Goal: Communication & Community: Answer question/provide support

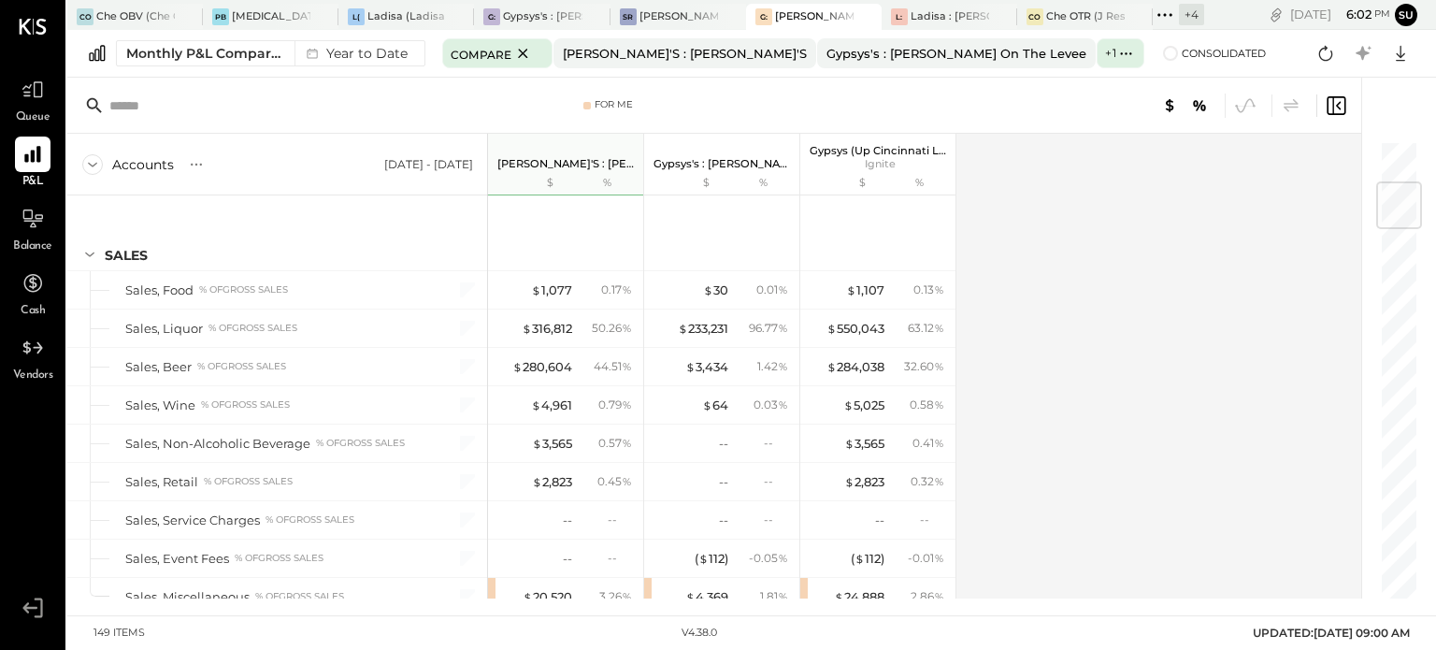
scroll to position [357, 0]
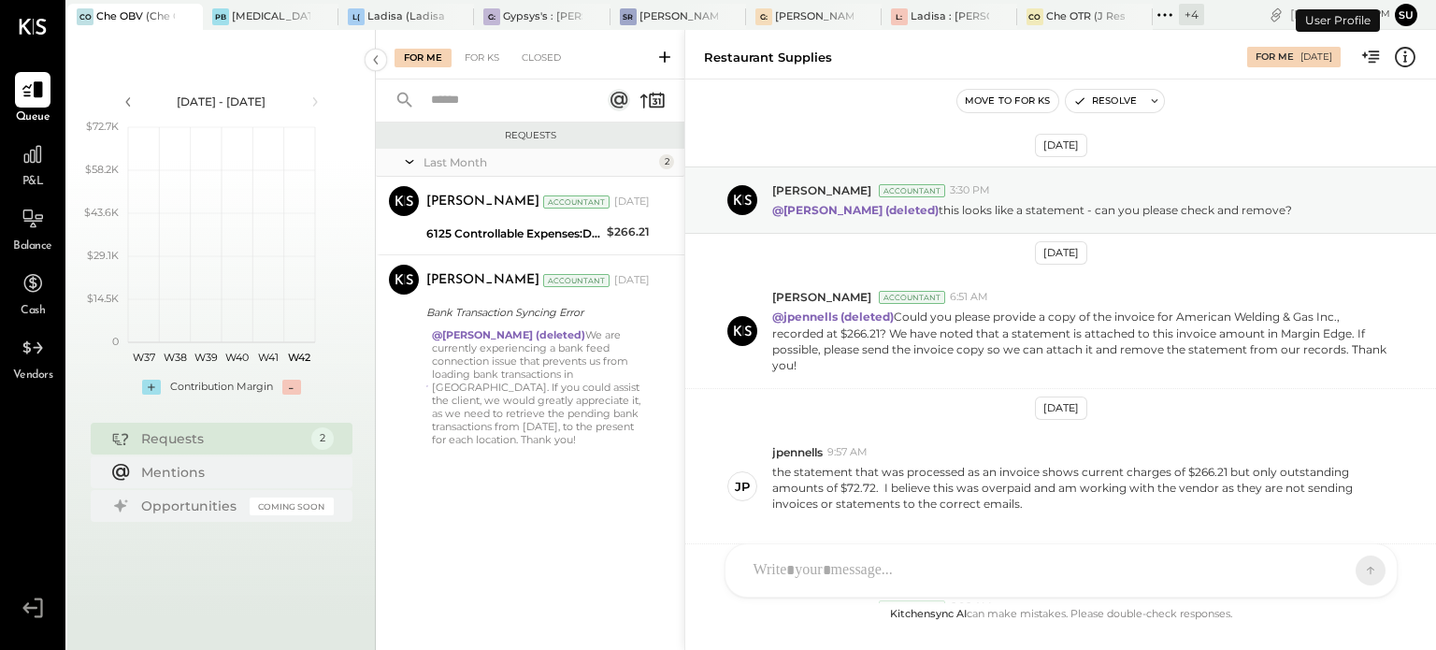
scroll to position [490, 0]
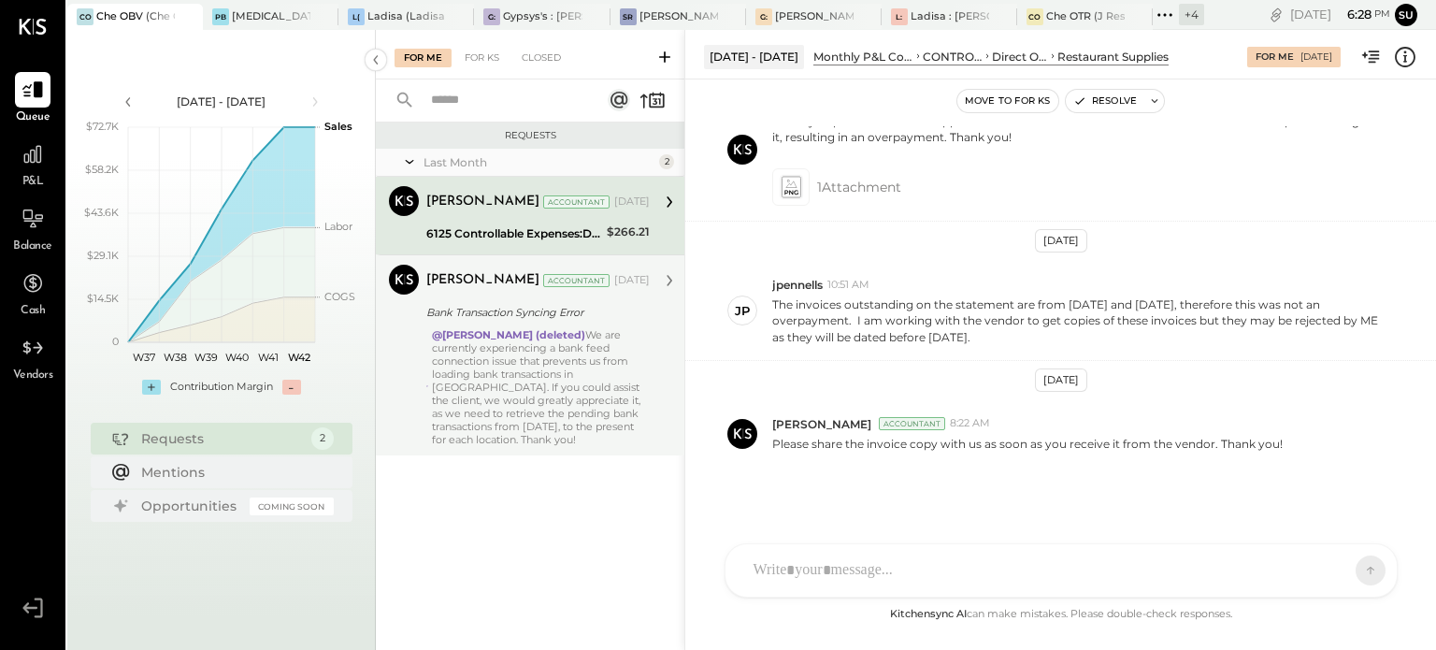
click at [564, 404] on div "@Jossiane Nicasio (deleted) We are currently experiencing a bank feed connectio…" at bounding box center [541, 387] width 218 height 118
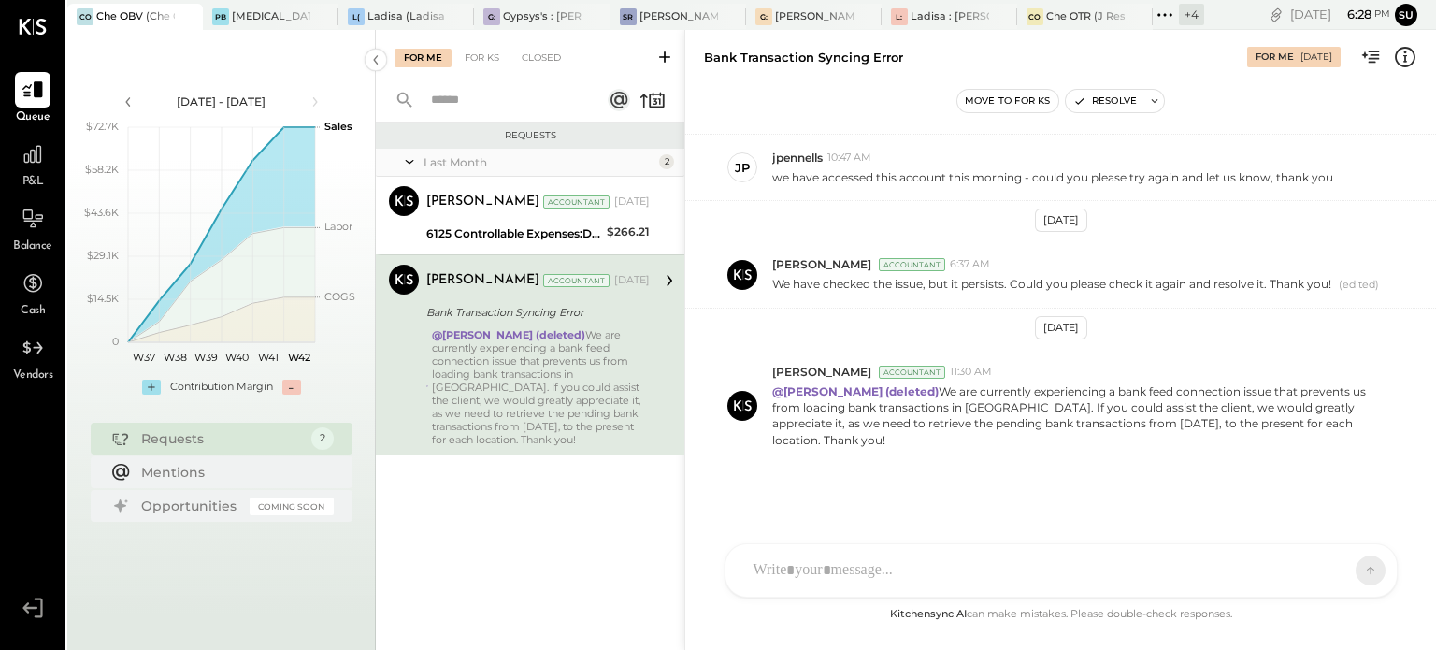
scroll to position [239, 0]
click at [236, 9] on div "[MEDICAL_DATA] (JSI LLC) - Ignite" at bounding box center [271, 16] width 79 height 15
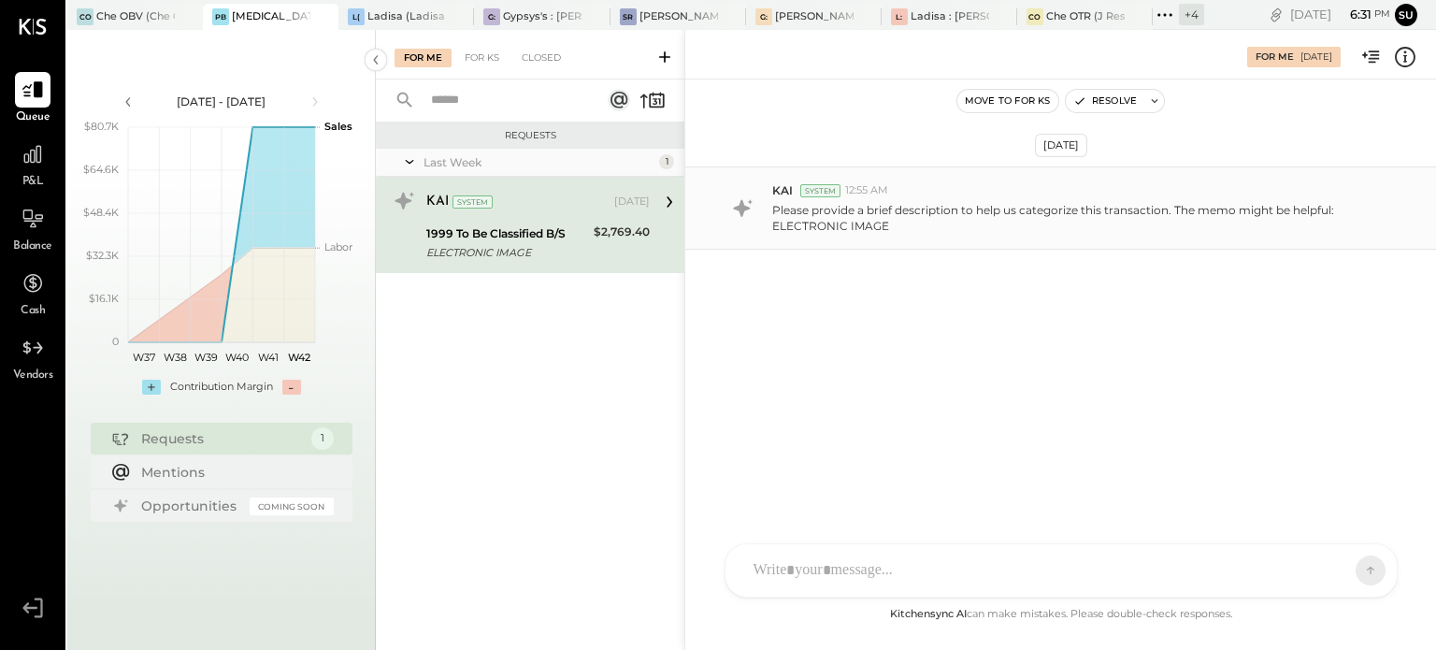
click at [863, 216] on p "Please provide a brief description to help us categorize this transaction. The …" at bounding box center [1080, 218] width 616 height 32
click at [1406, 48] on icon at bounding box center [1404, 57] width 21 height 21
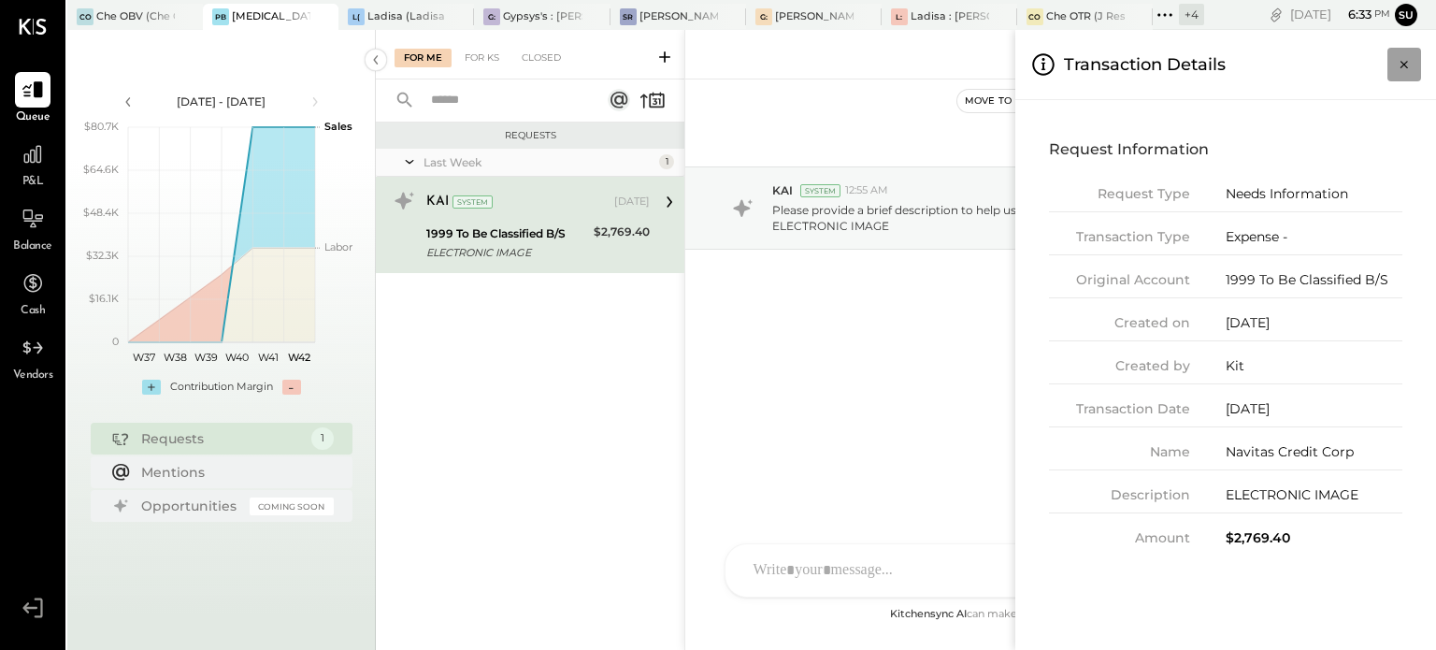
click at [1393, 71] on button "Close panel" at bounding box center [1404, 65] width 34 height 34
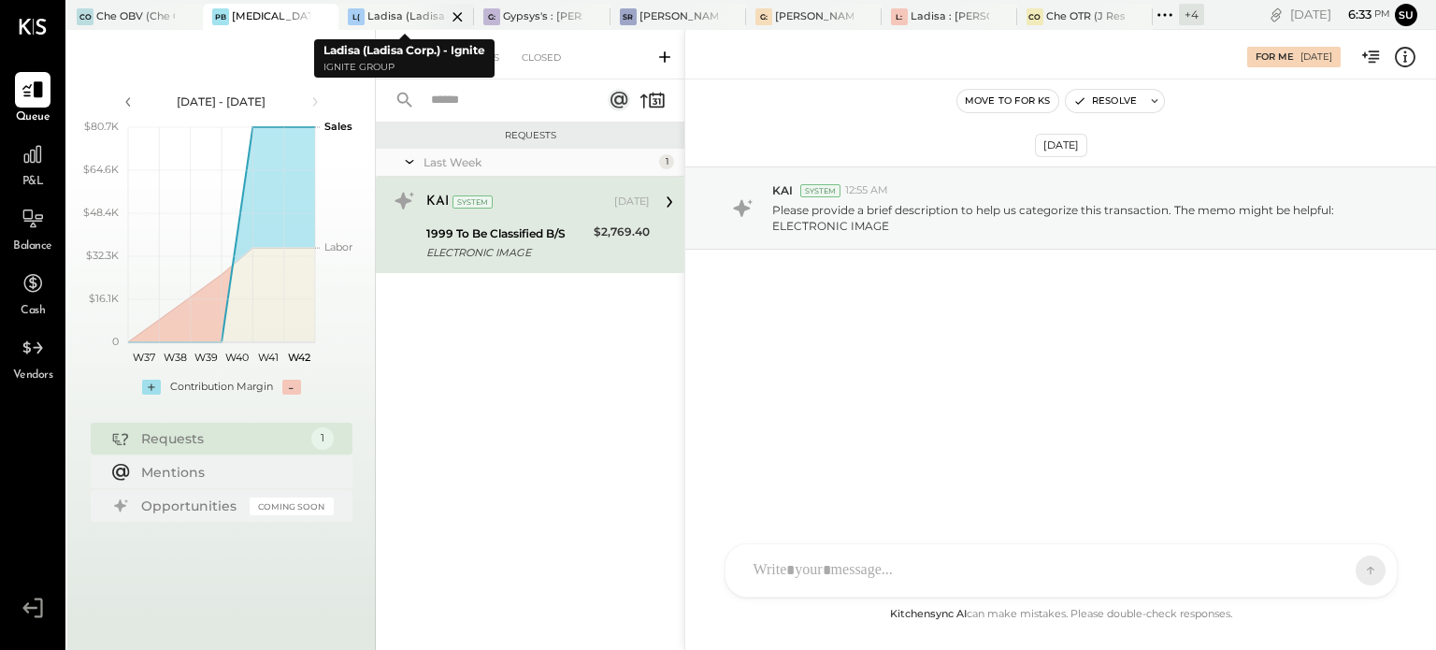
click at [393, 12] on div "Ladisa (Ladisa Corp.) - Ignite" at bounding box center [406, 16] width 79 height 15
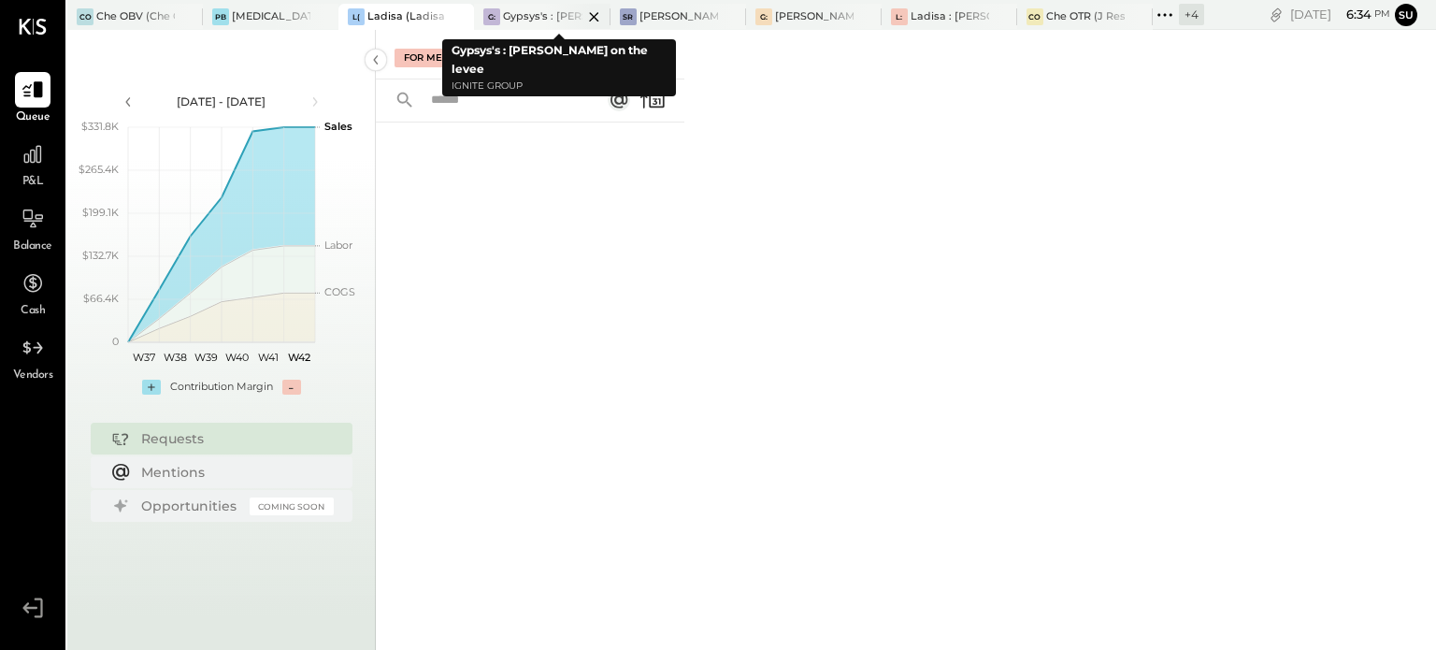
click at [527, 21] on div "Gypsys's : [PERSON_NAME] on the levee" at bounding box center [542, 16] width 79 height 15
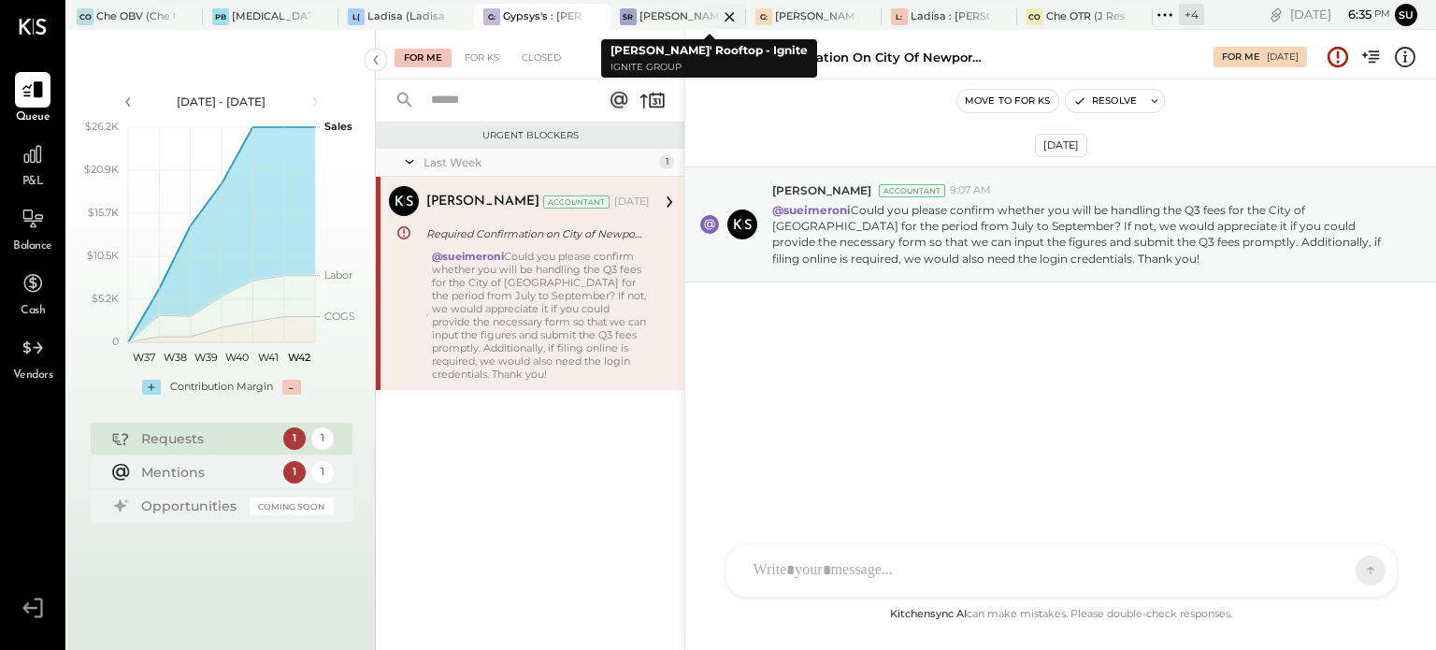
click at [671, 11] on div "[PERSON_NAME]' Rooftop - Ignite" at bounding box center [678, 16] width 79 height 15
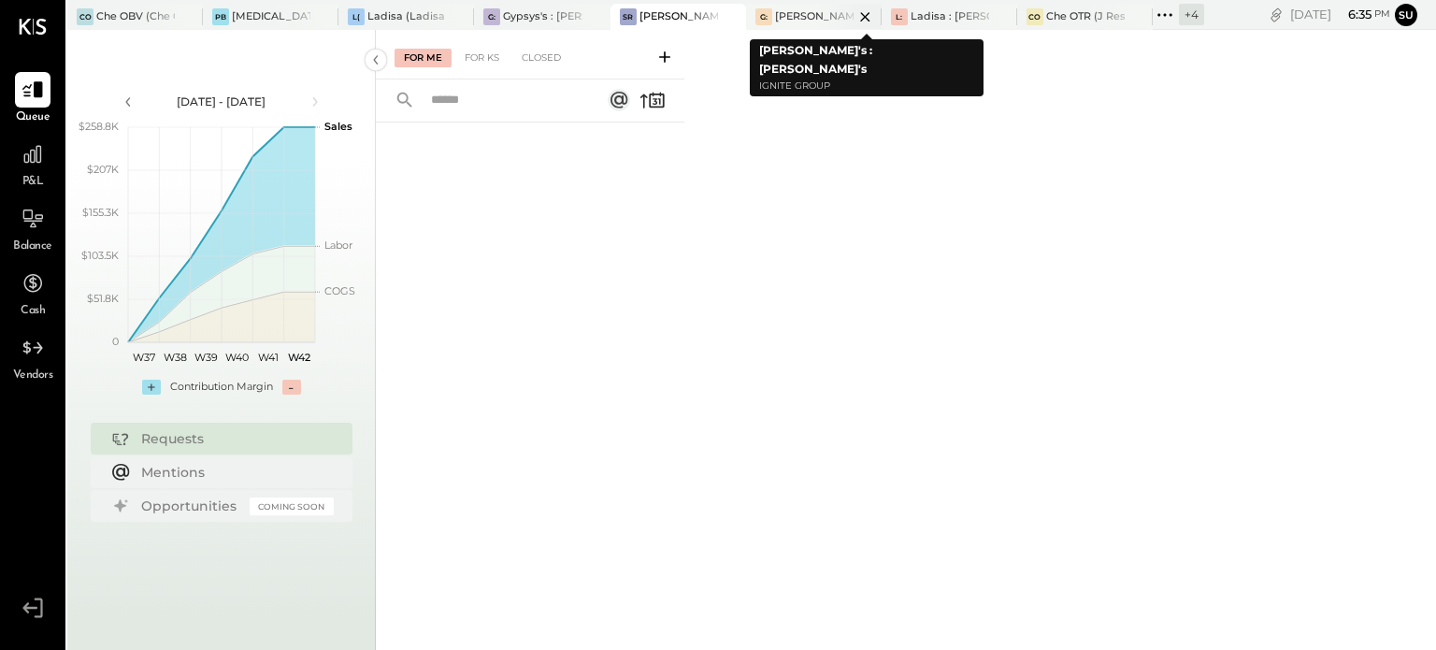
click at [806, 14] on div "[PERSON_NAME]'s : [PERSON_NAME]'s" at bounding box center [814, 16] width 79 height 15
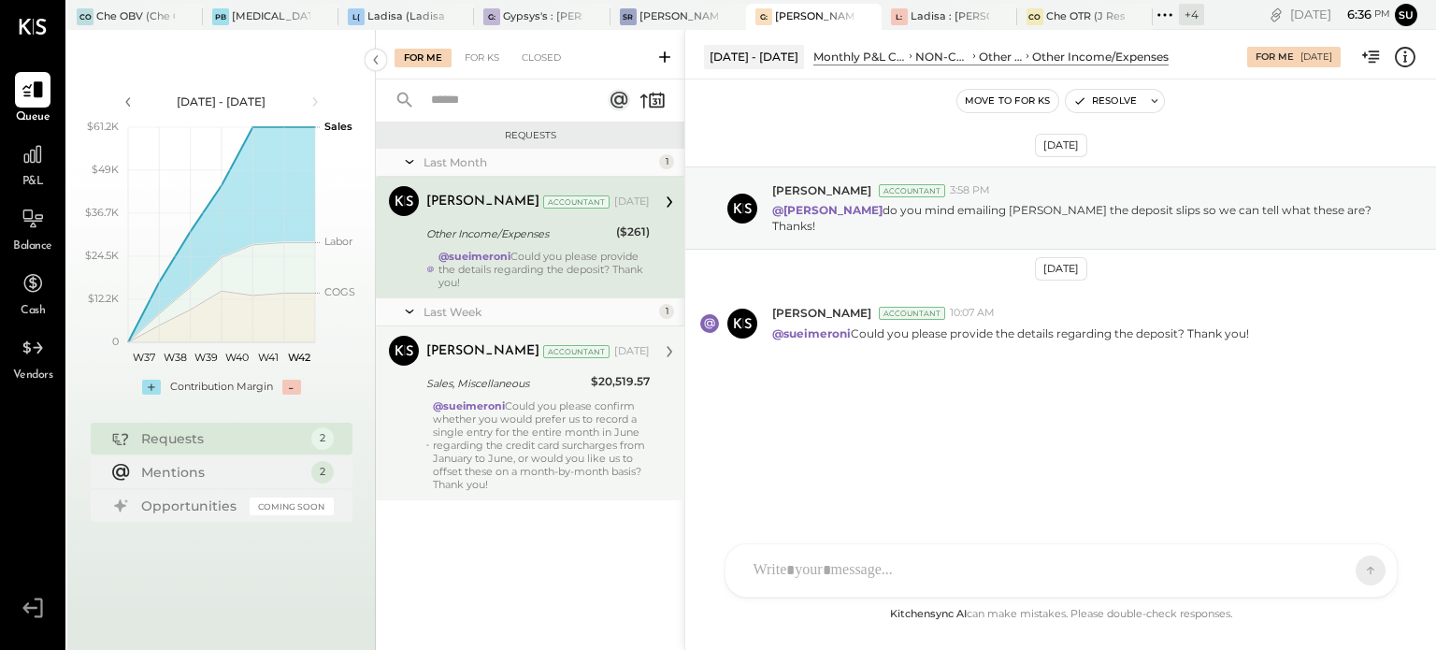
click at [603, 422] on div "@sueimeroni Could you please confirm whether you would prefer us to record a si…" at bounding box center [541, 445] width 217 height 92
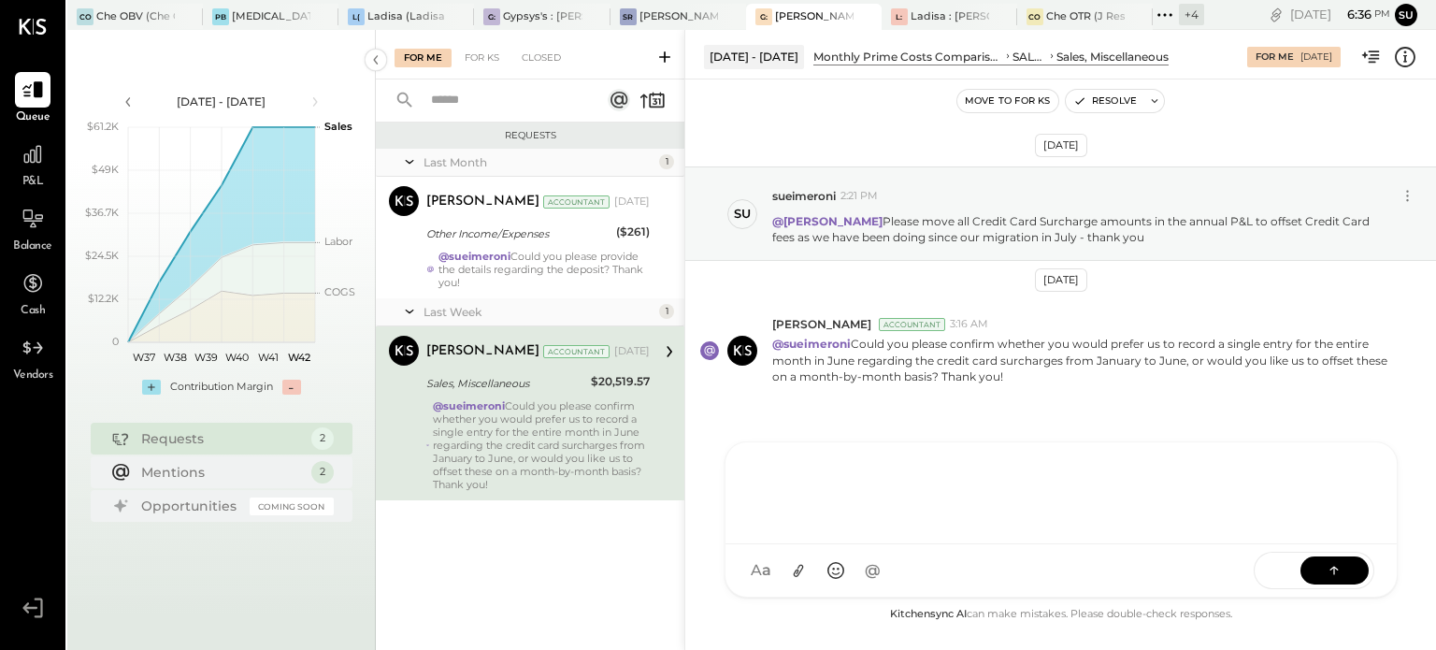
click at [771, 579] on div "AM Ali Mehdi I imeronijuan MA Mohammadsalkin Ansari S sueimeroni MESSAGE SUGGES…" at bounding box center [1060, 519] width 673 height 156
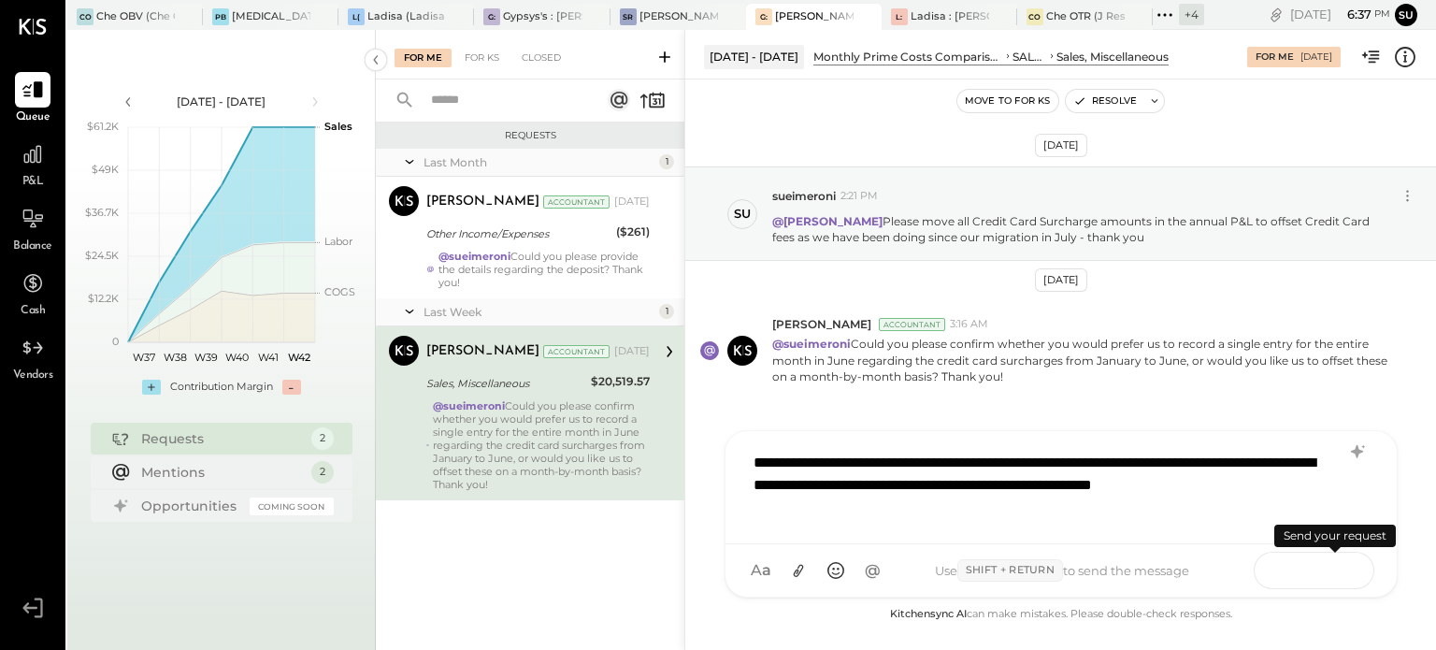
click at [1329, 565] on icon at bounding box center [1333, 569] width 19 height 19
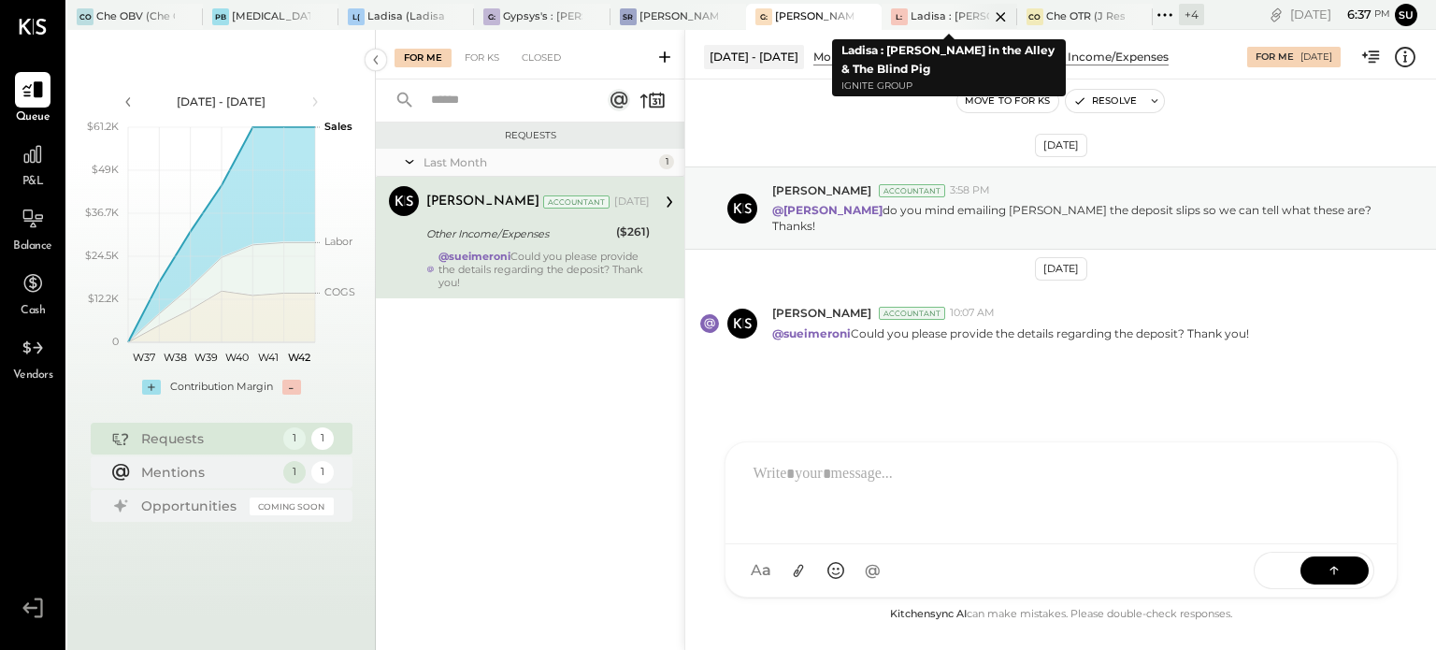
click at [941, 10] on div "Ladisa : [PERSON_NAME] in the Alley & The Blind Pig" at bounding box center [949, 16] width 79 height 15
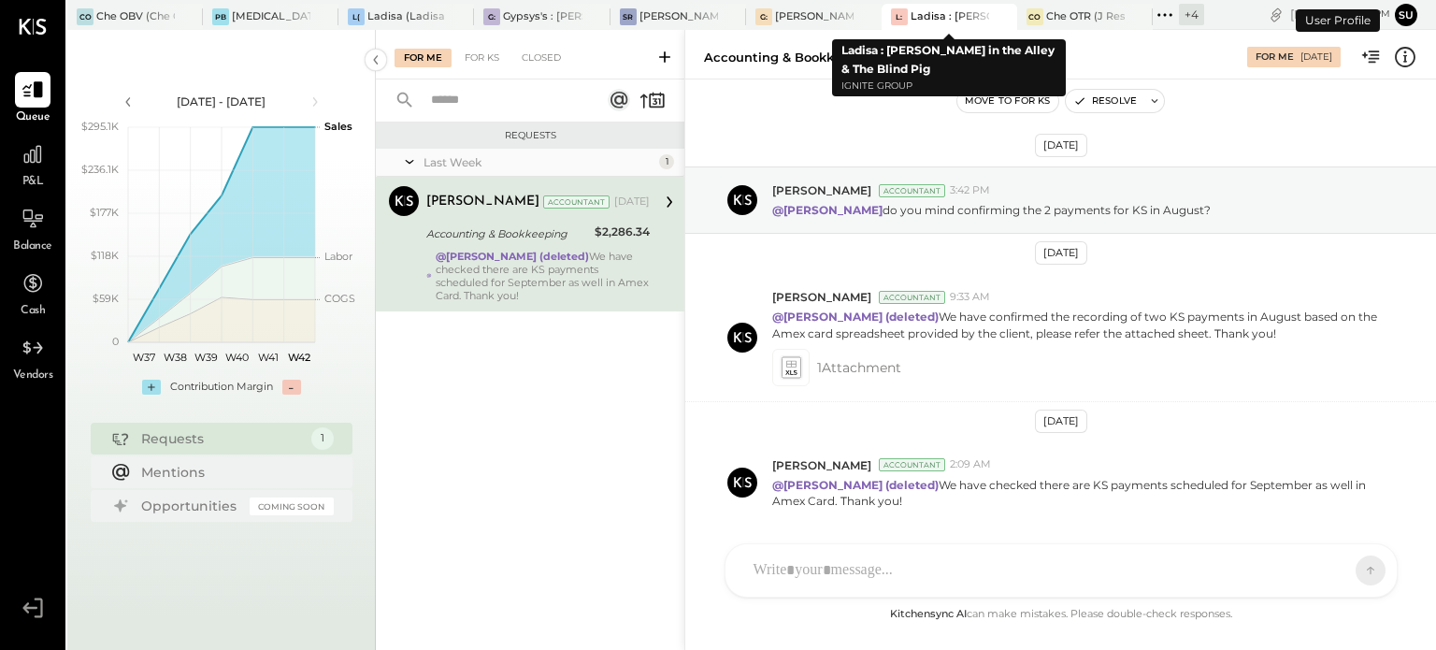
scroll to position [59, 0]
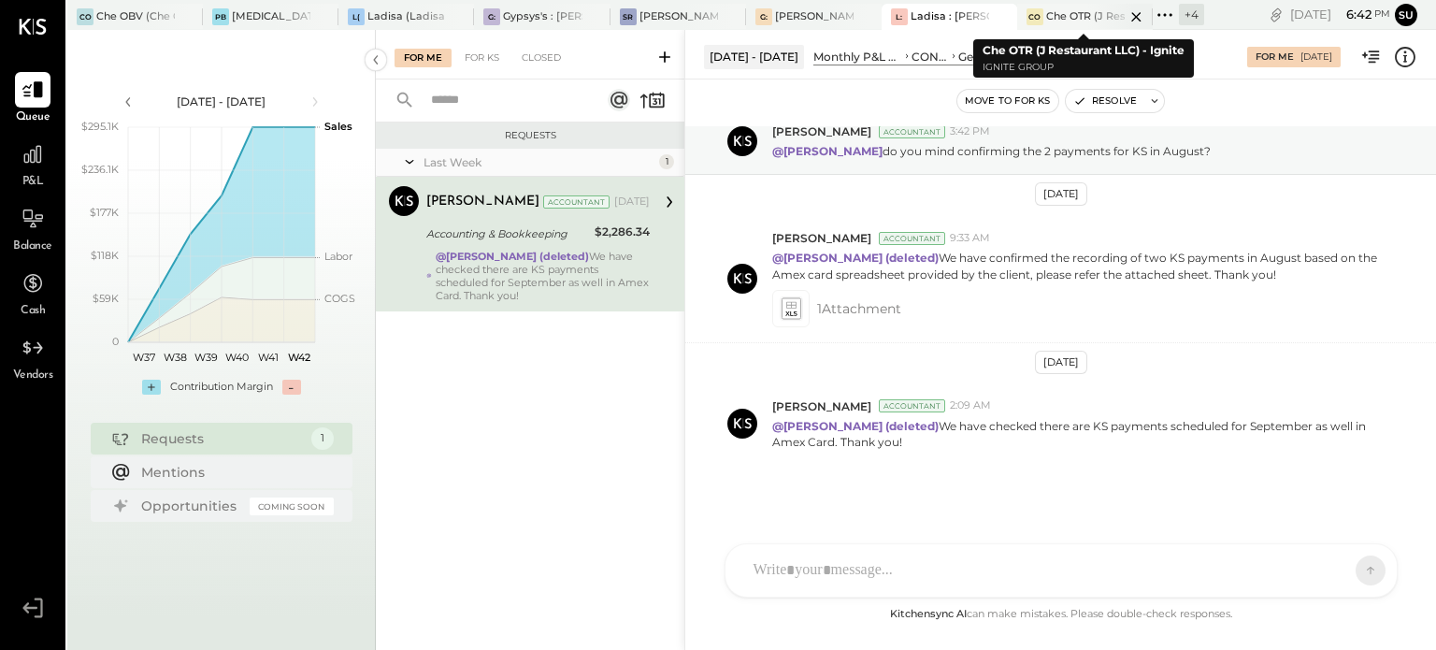
click at [1085, 17] on div "Che OTR (J Restaurant LLC) - Ignite" at bounding box center [1085, 16] width 79 height 15
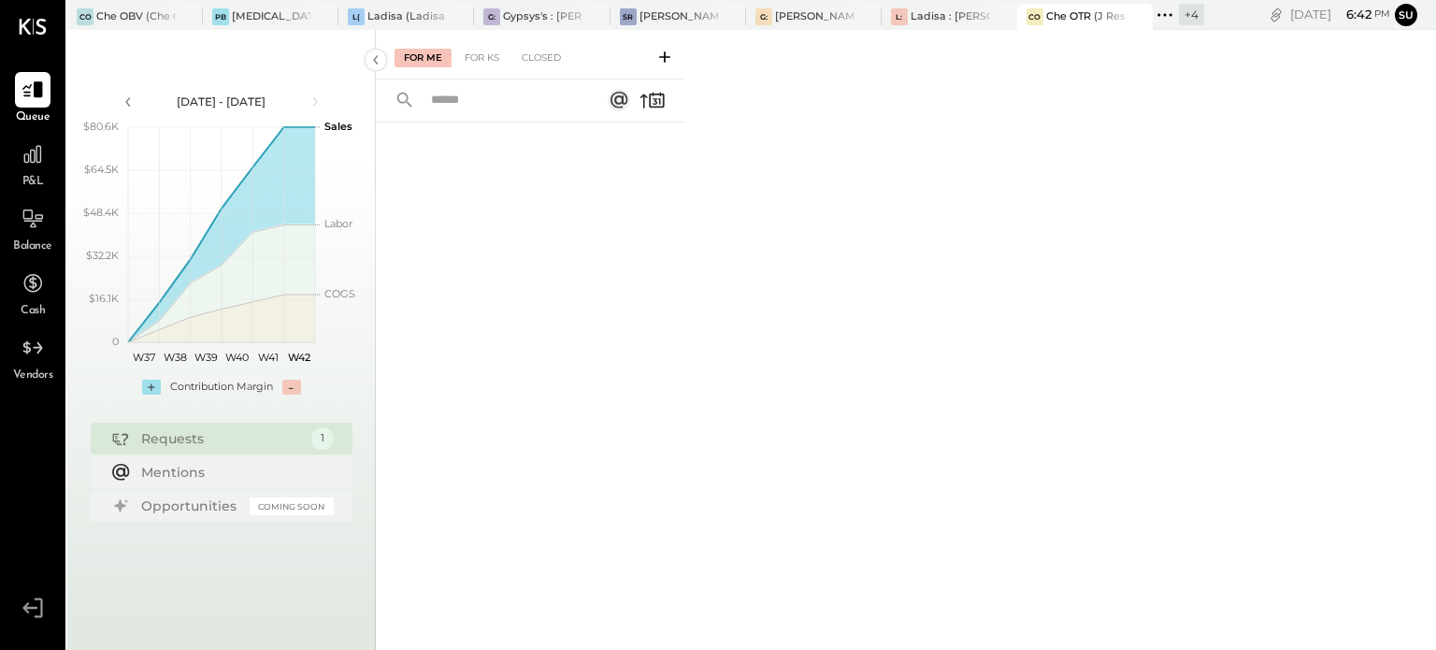
click at [1160, 14] on icon at bounding box center [1164, 15] width 24 height 24
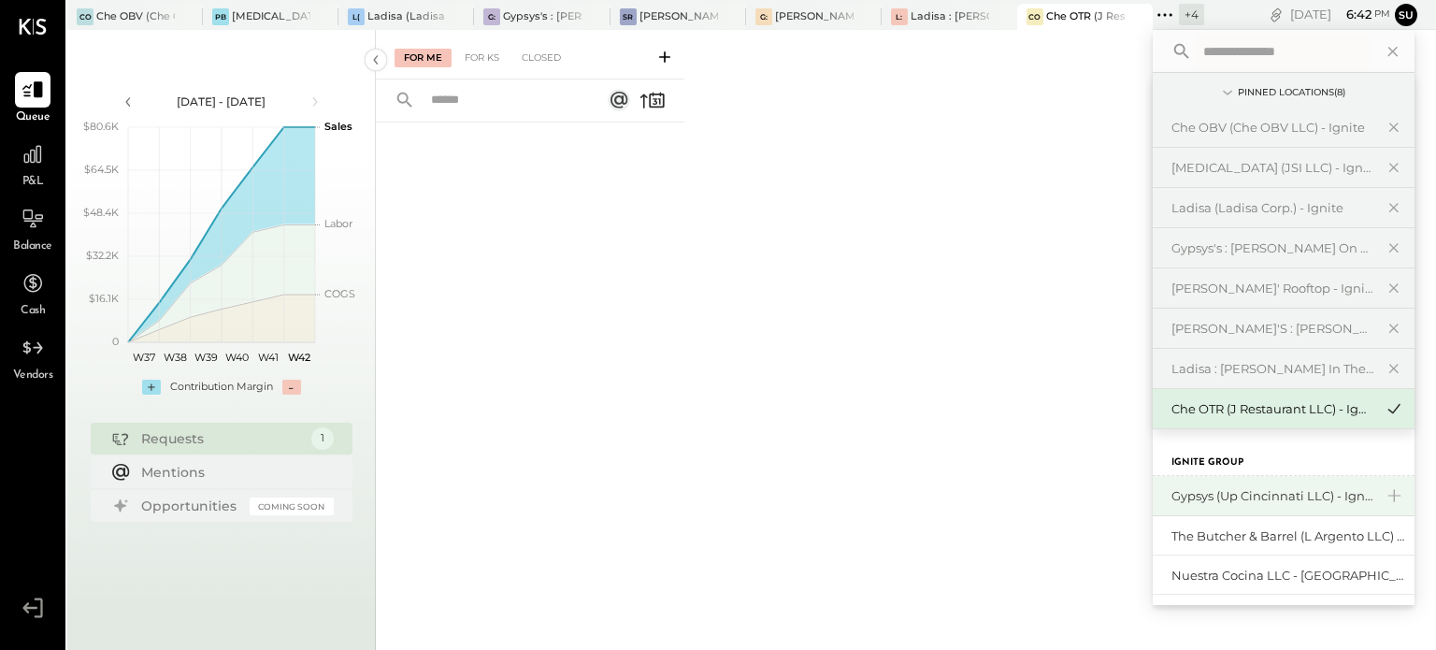
click at [1209, 488] on div "Gypsys (Up Cincinnati LLC) - Ignite" at bounding box center [1272, 496] width 202 height 18
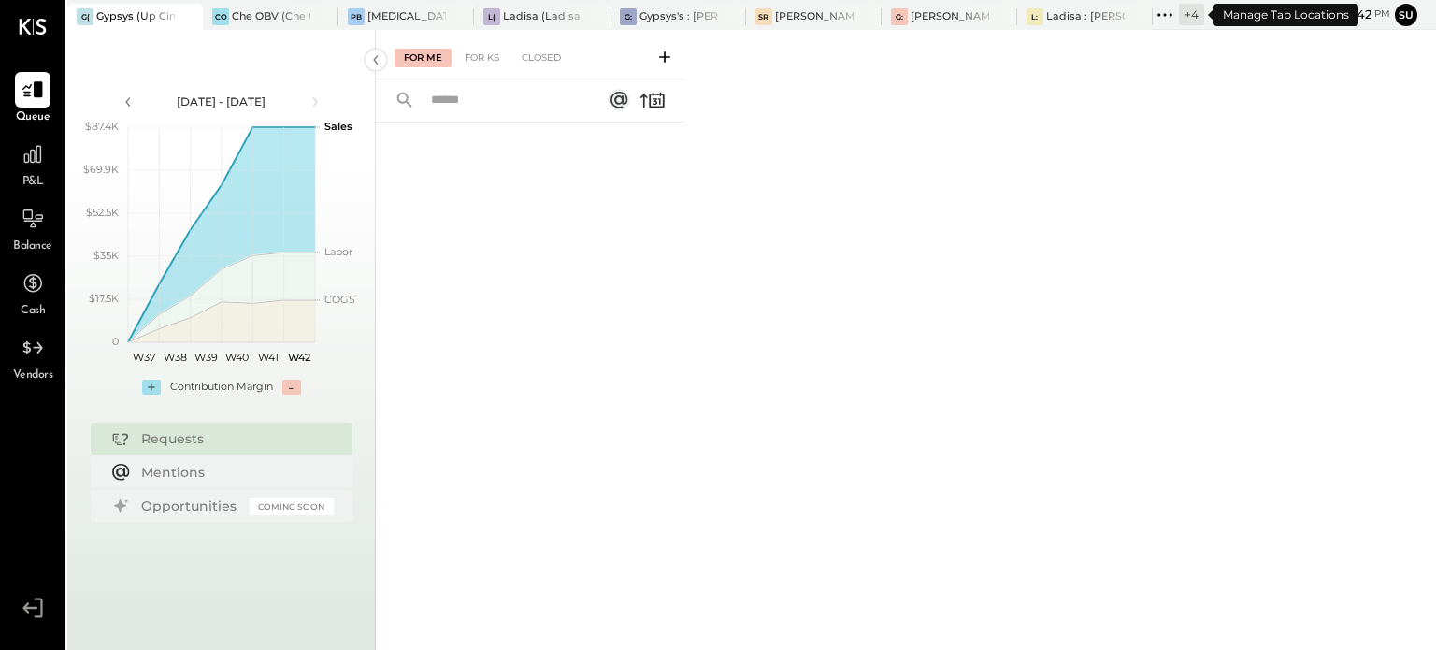
click at [1163, 16] on icon at bounding box center [1164, 15] width 24 height 24
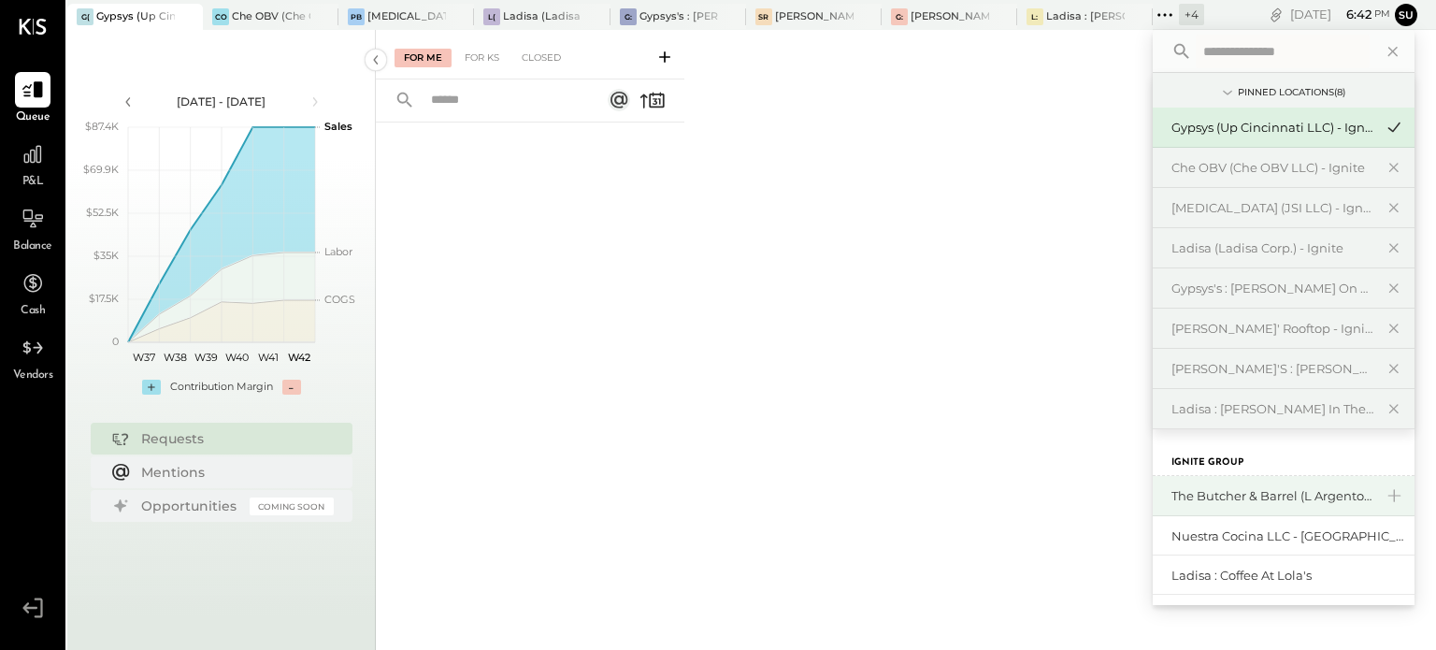
click at [1237, 491] on div "The Butcher & Barrel (L Argento LLC) - [GEOGRAPHIC_DATA]" at bounding box center [1272, 496] width 202 height 18
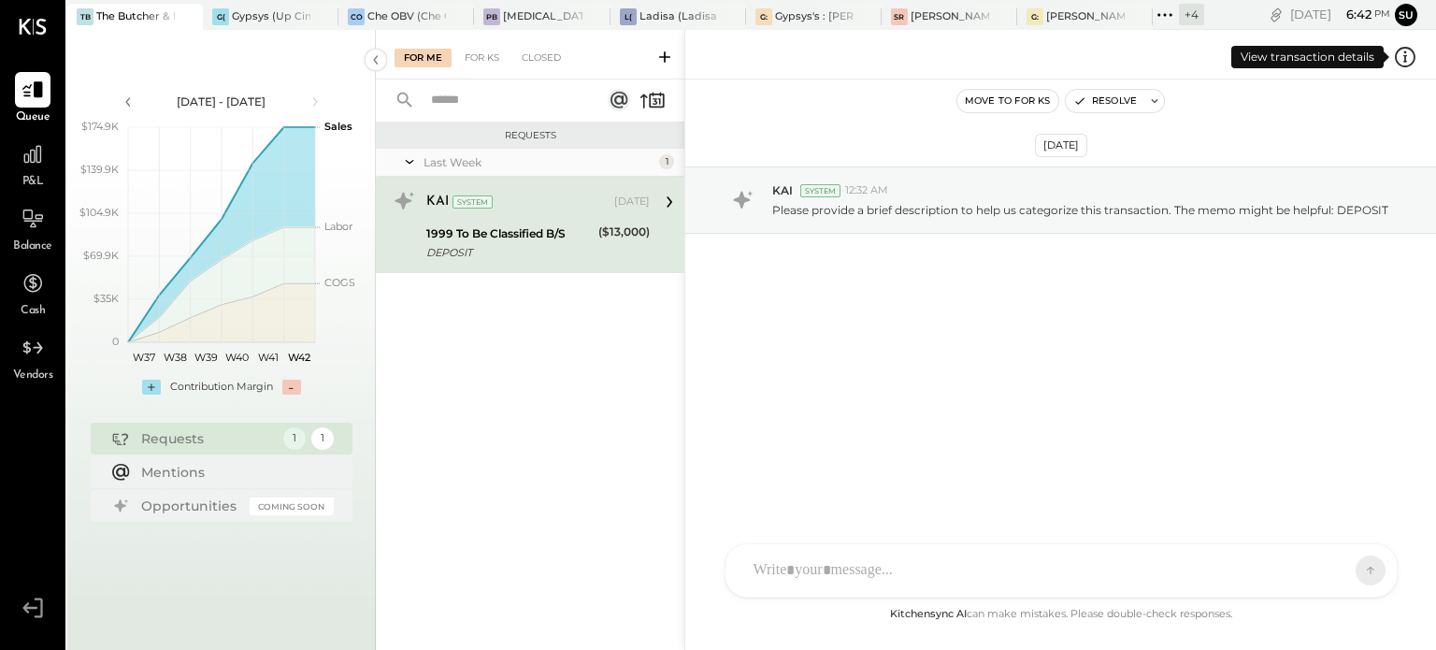
click at [1403, 50] on icon at bounding box center [1405, 57] width 24 height 24
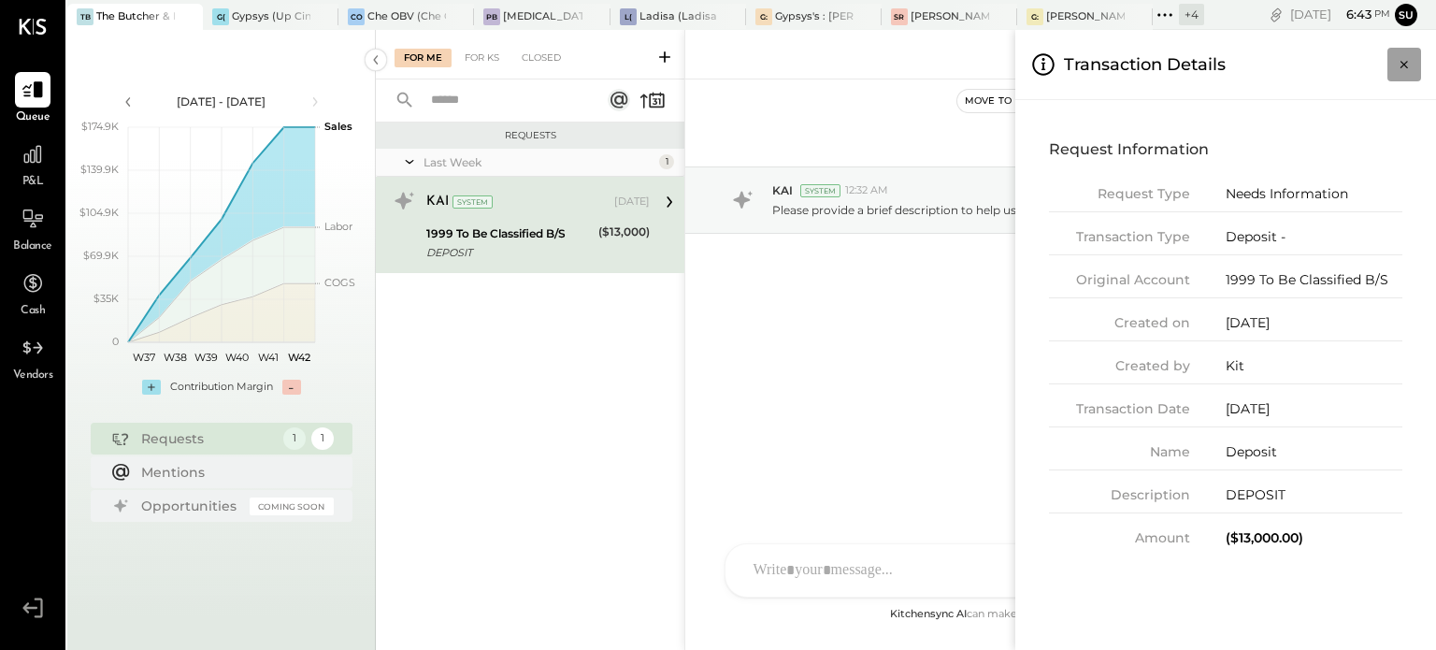
click at [1404, 63] on icon "Close panel" at bounding box center [1403, 64] width 7 height 7
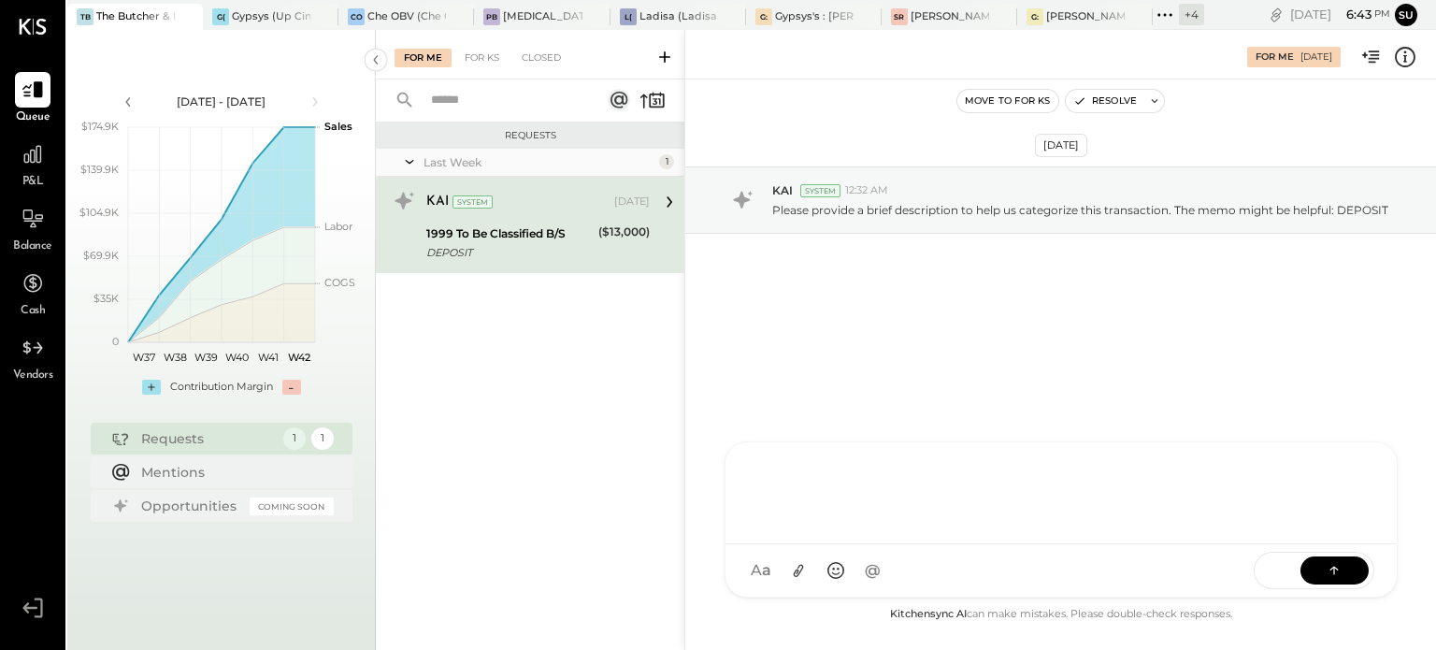
click at [777, 575] on div "AM Ali Mehdi I imeronijuan MA Mohammadsalkin Ansari J jpennells J jpeyton S sue…" at bounding box center [1060, 519] width 673 height 156
click at [1161, 15] on icon at bounding box center [1164, 15] width 24 height 24
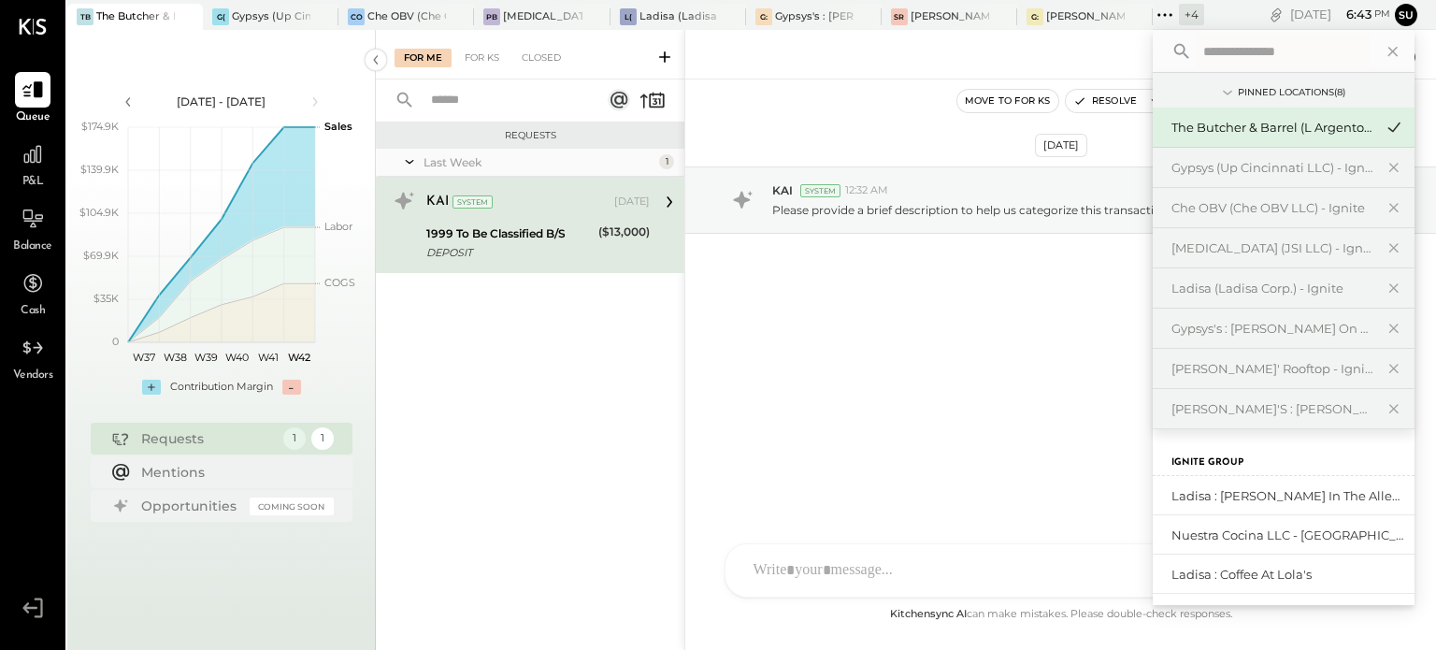
scroll to position [41, 0]
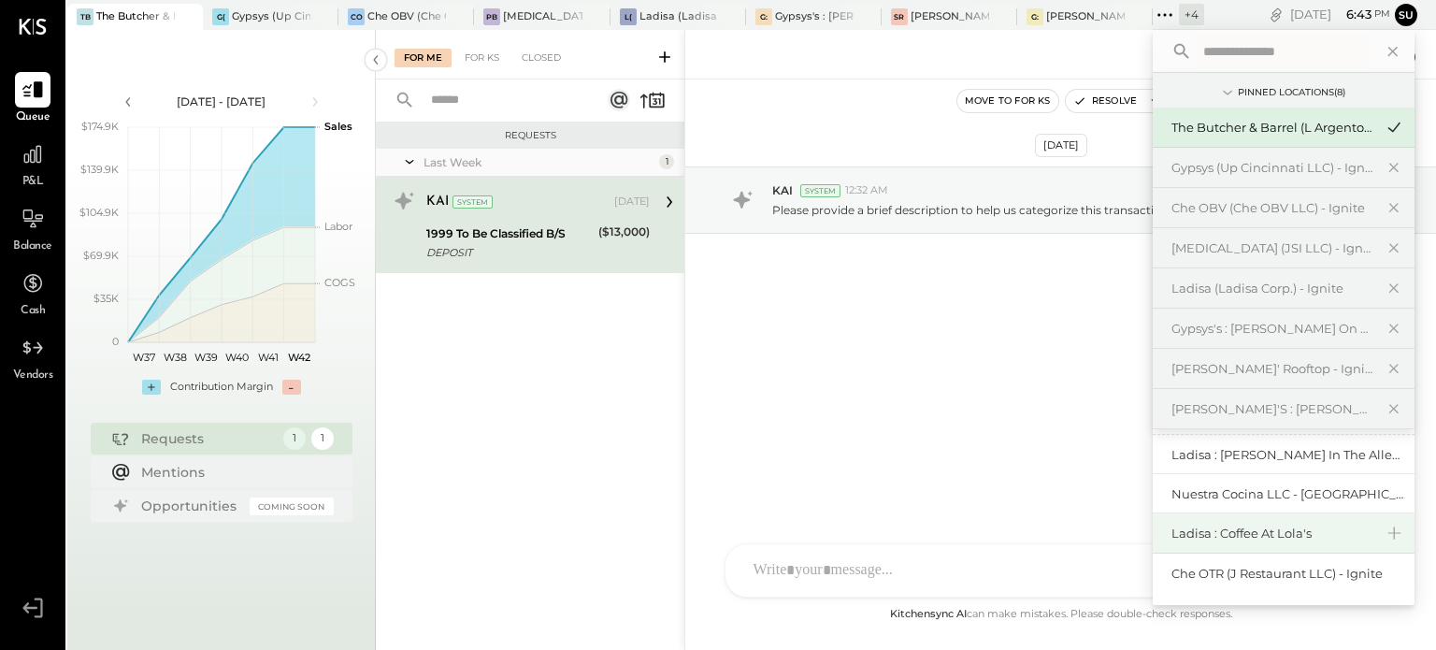
click at [1211, 524] on div "Ladisa : Coffee at Lola's" at bounding box center [1272, 533] width 202 height 18
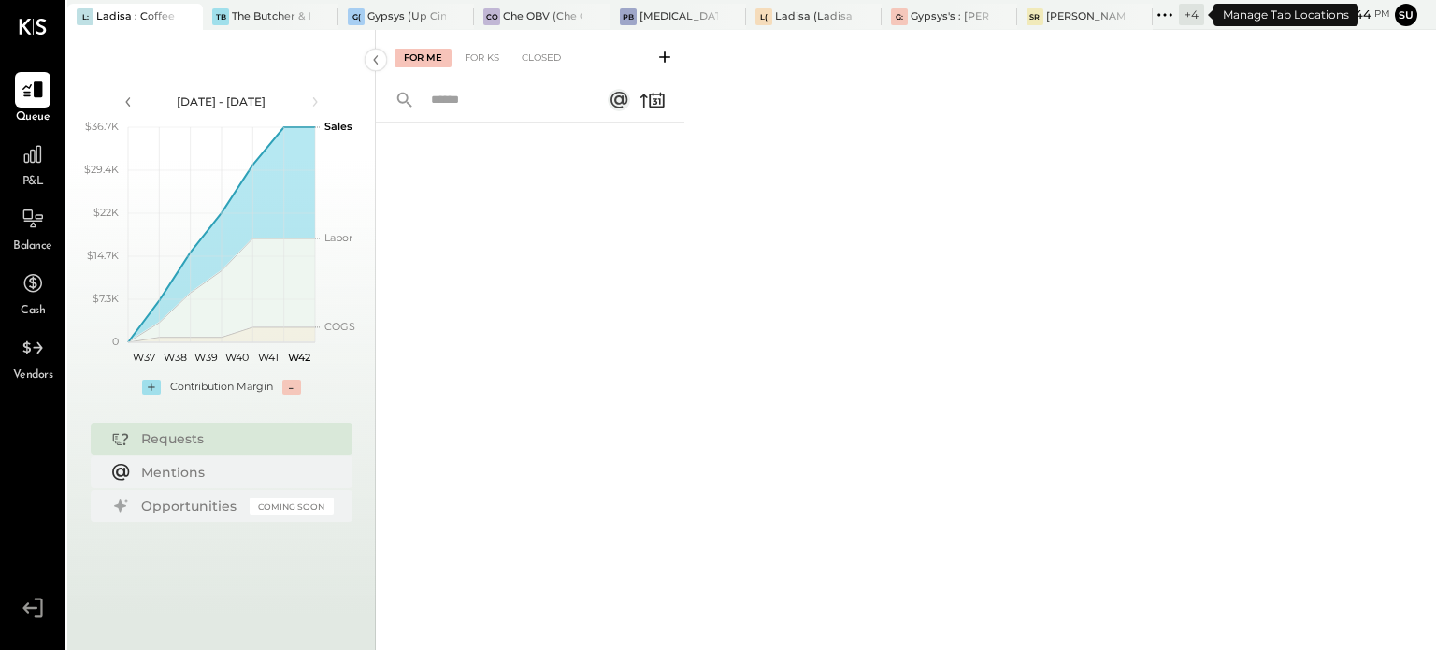
click at [1159, 7] on icon at bounding box center [1164, 15] width 24 height 24
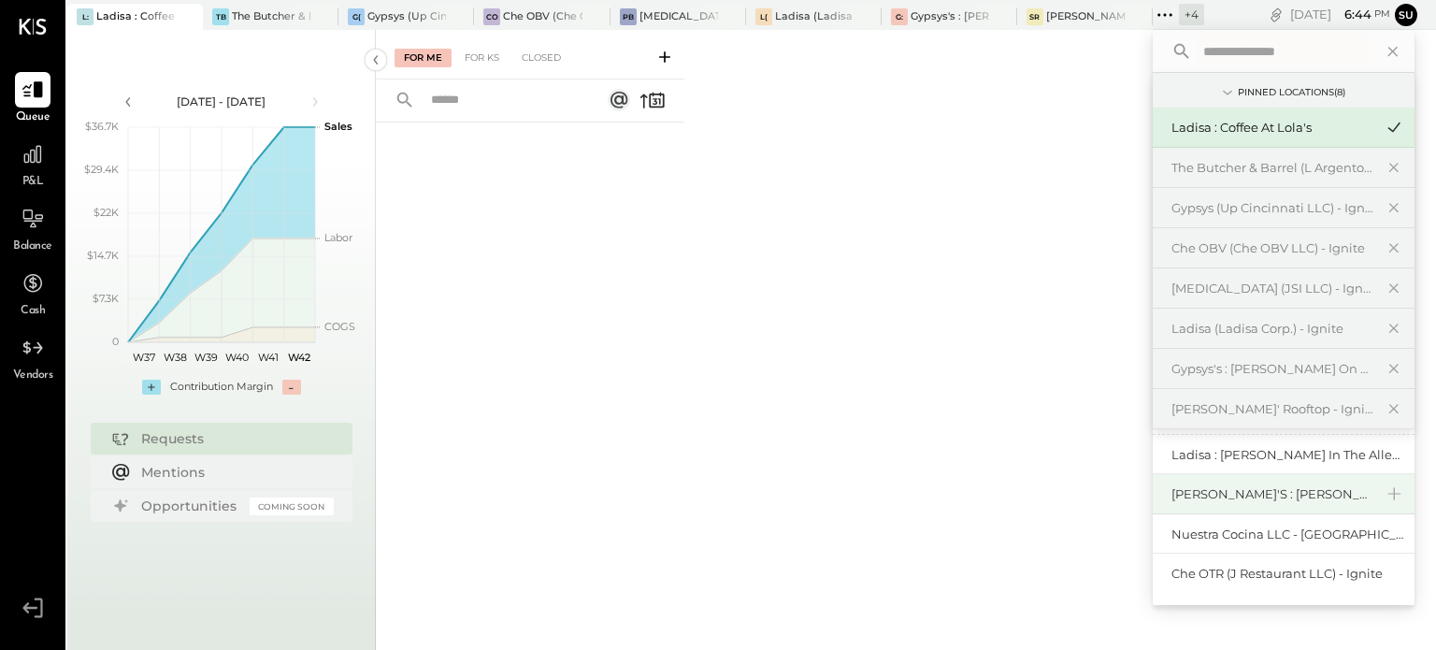
scroll to position [41, 0]
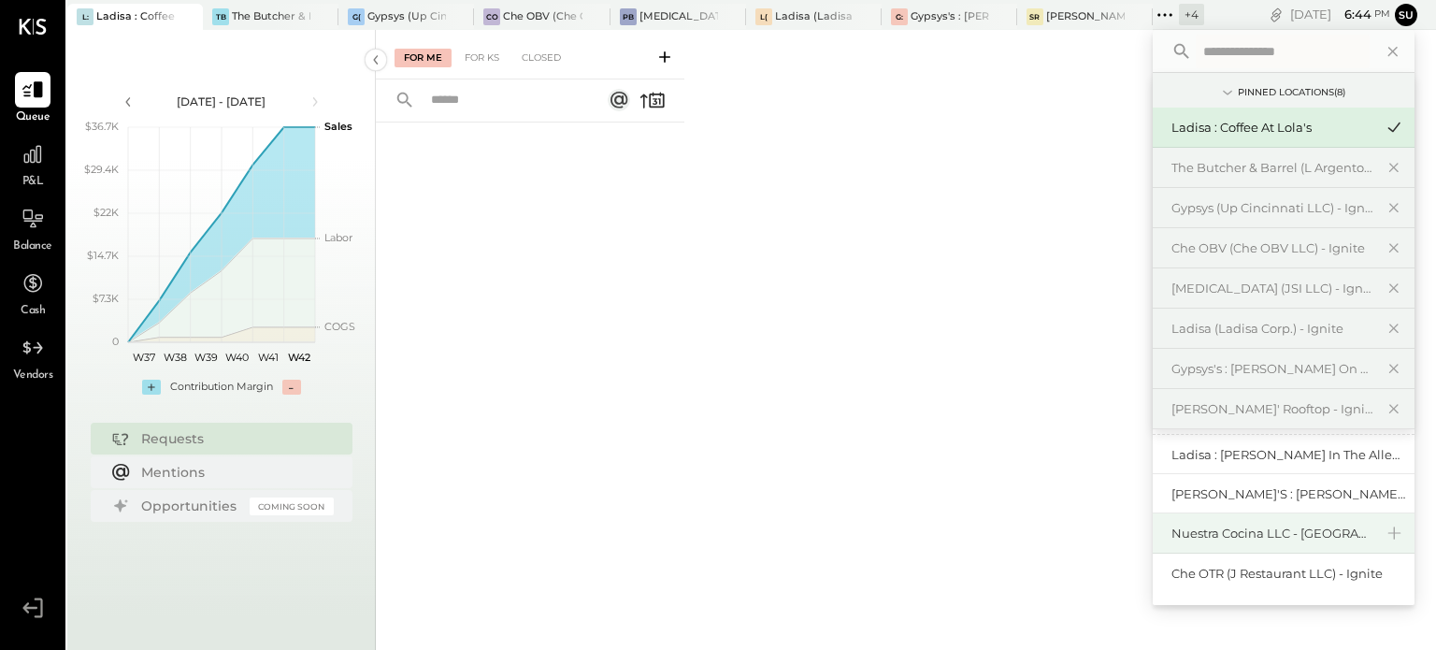
click at [1239, 527] on div "Nuestra Cocina LLC - [GEOGRAPHIC_DATA]" at bounding box center [1272, 533] width 202 height 18
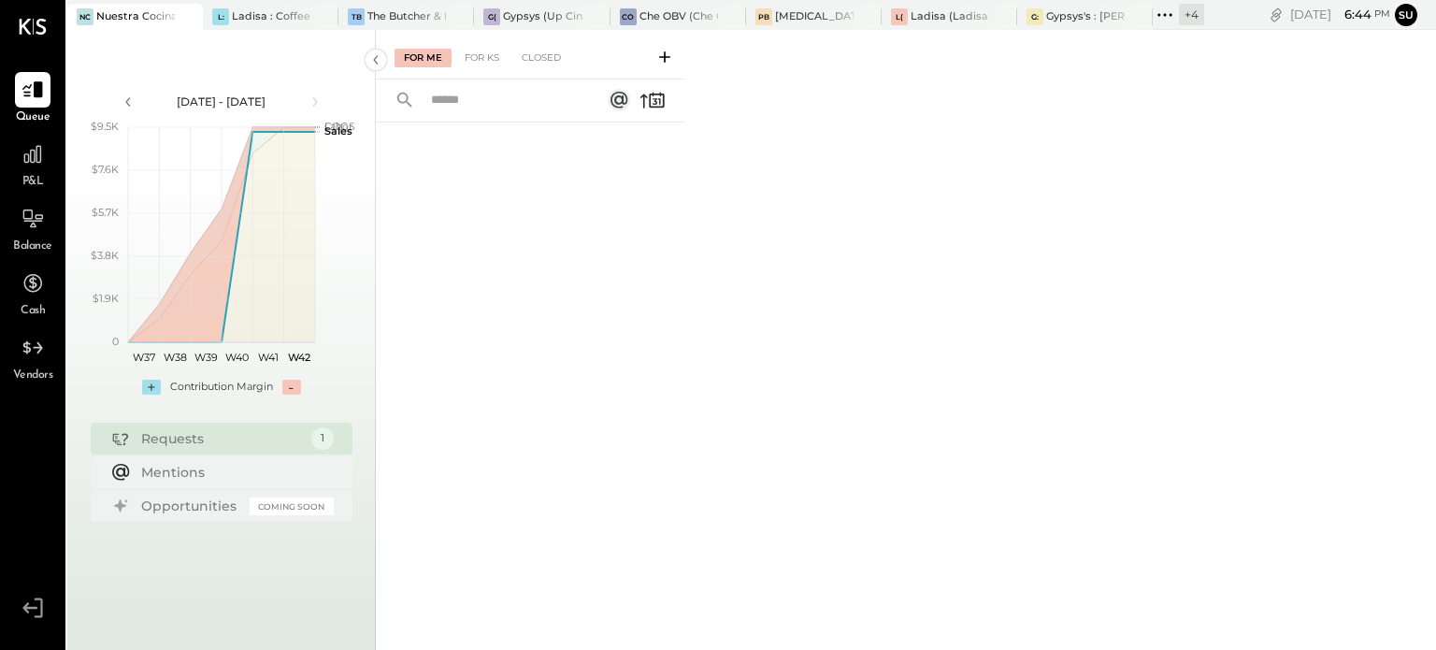
click at [1164, 7] on icon at bounding box center [1164, 15] width 24 height 24
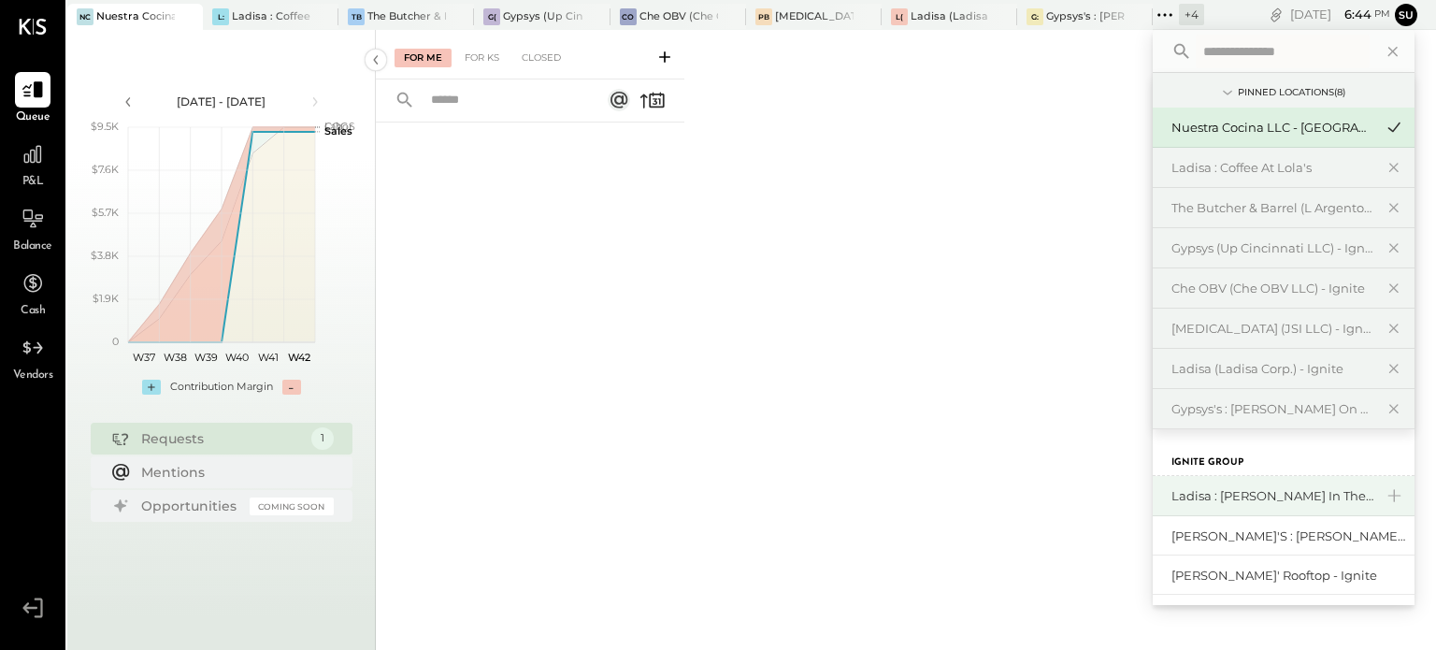
click at [1196, 490] on div "Ladisa : [PERSON_NAME] in the Alley & The Blind Pig" at bounding box center [1272, 496] width 202 height 18
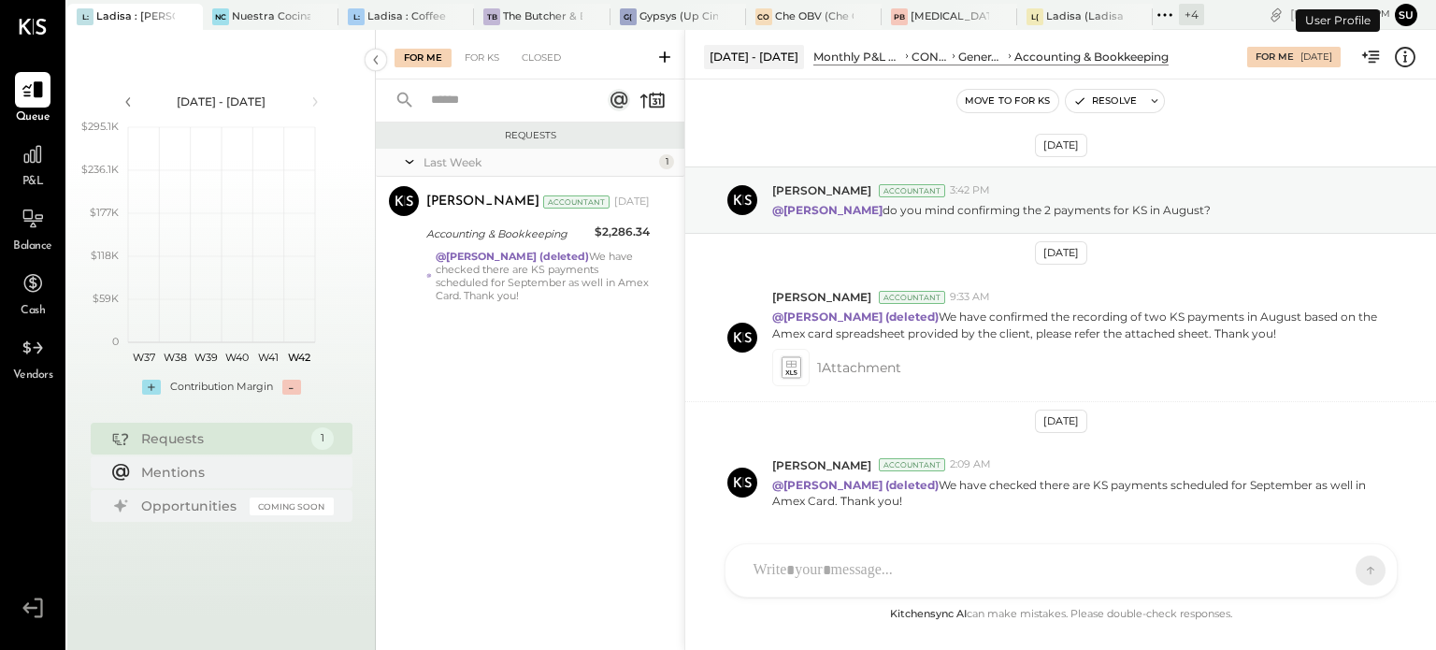
scroll to position [59, 0]
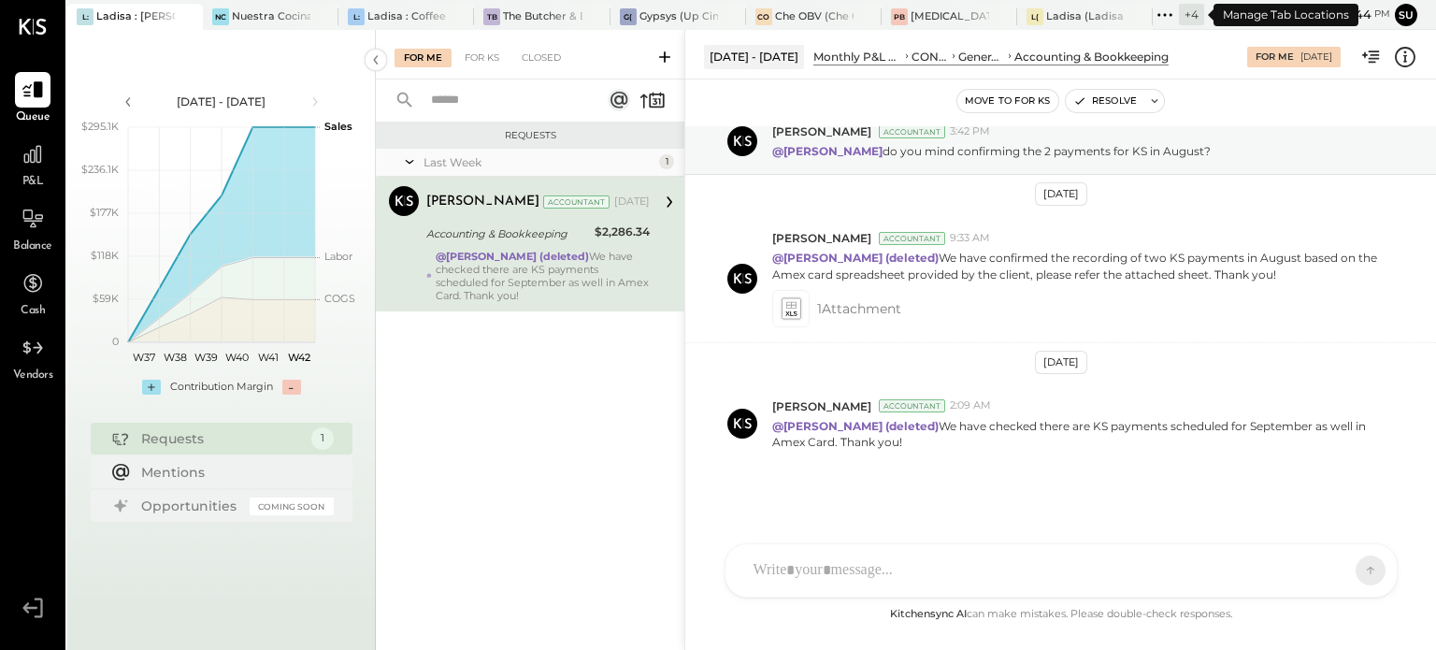
click at [1162, 11] on icon at bounding box center [1164, 15] width 24 height 24
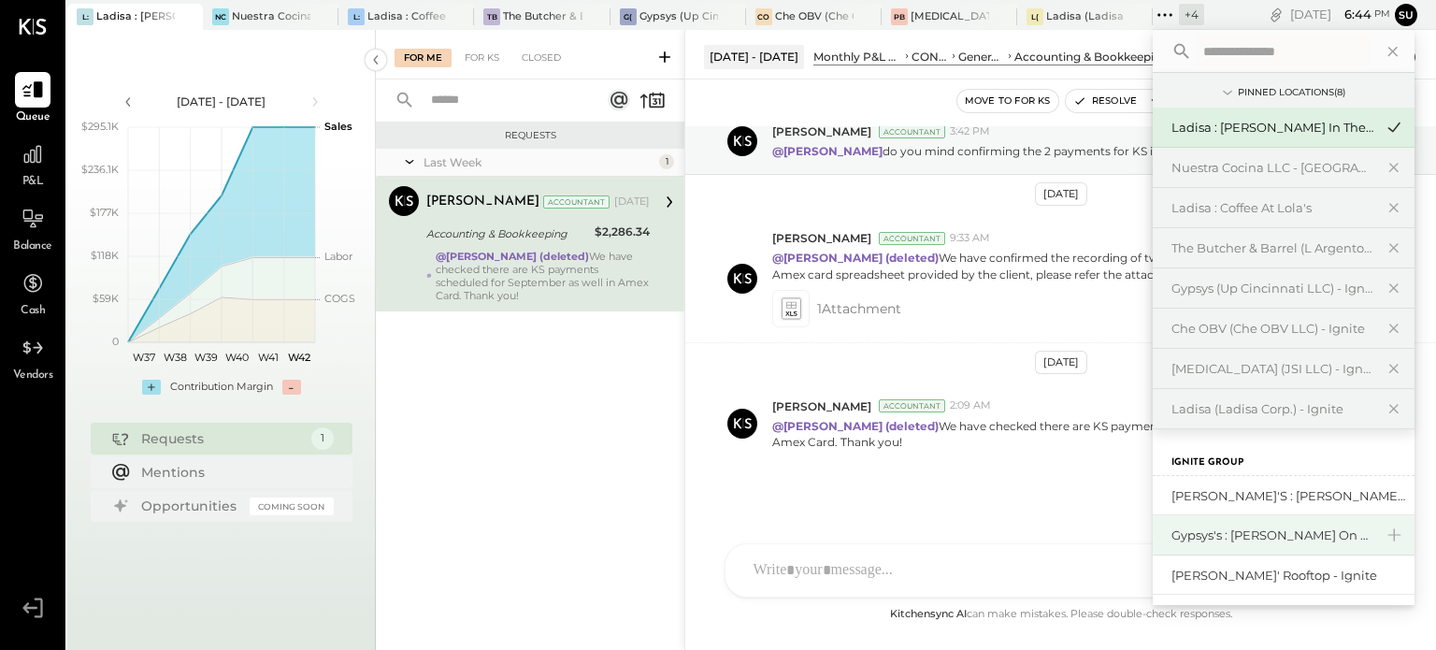
click at [1208, 530] on div "Gypsys's : [PERSON_NAME] on the levee" at bounding box center [1272, 535] width 202 height 18
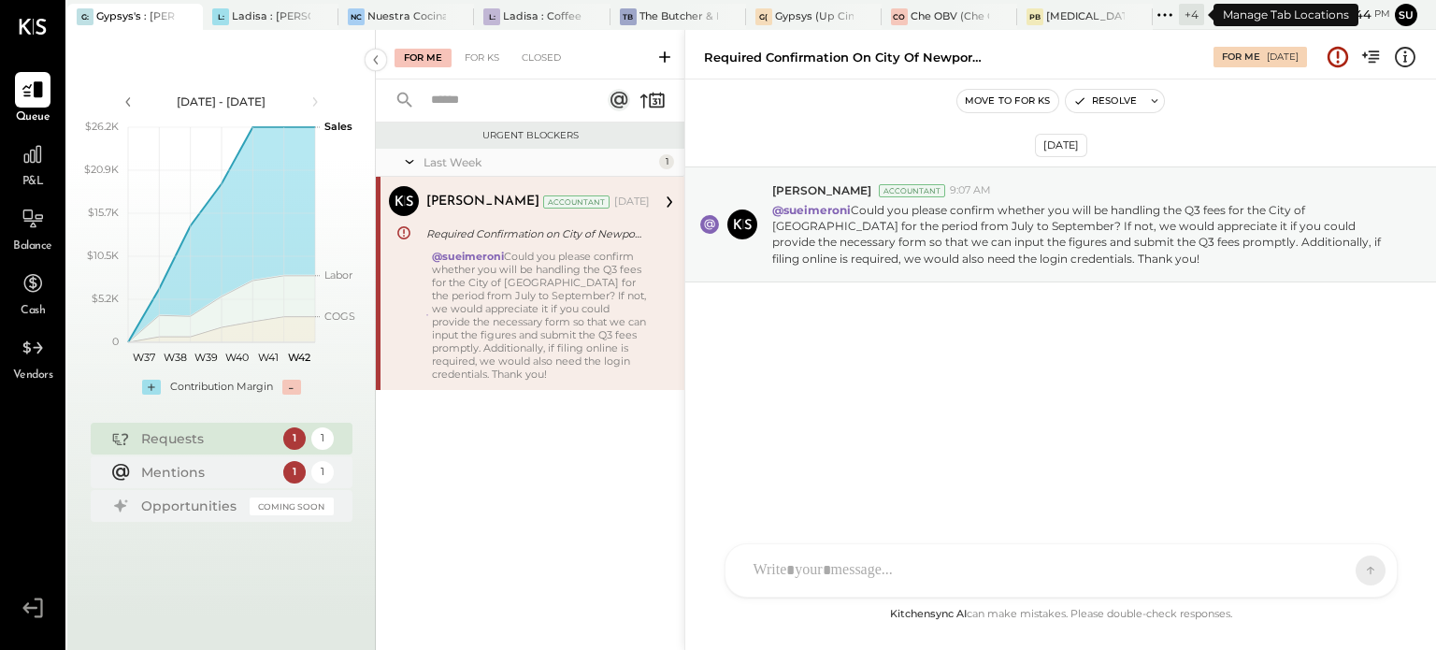
click at [1163, 10] on icon at bounding box center [1164, 15] width 24 height 24
click at [762, 579] on div "AM Ali Mehdi I imeronijuan MA Mohammadsalkin Ansari S sueimeroni MESSAGE SUGGES…" at bounding box center [1060, 519] width 673 height 156
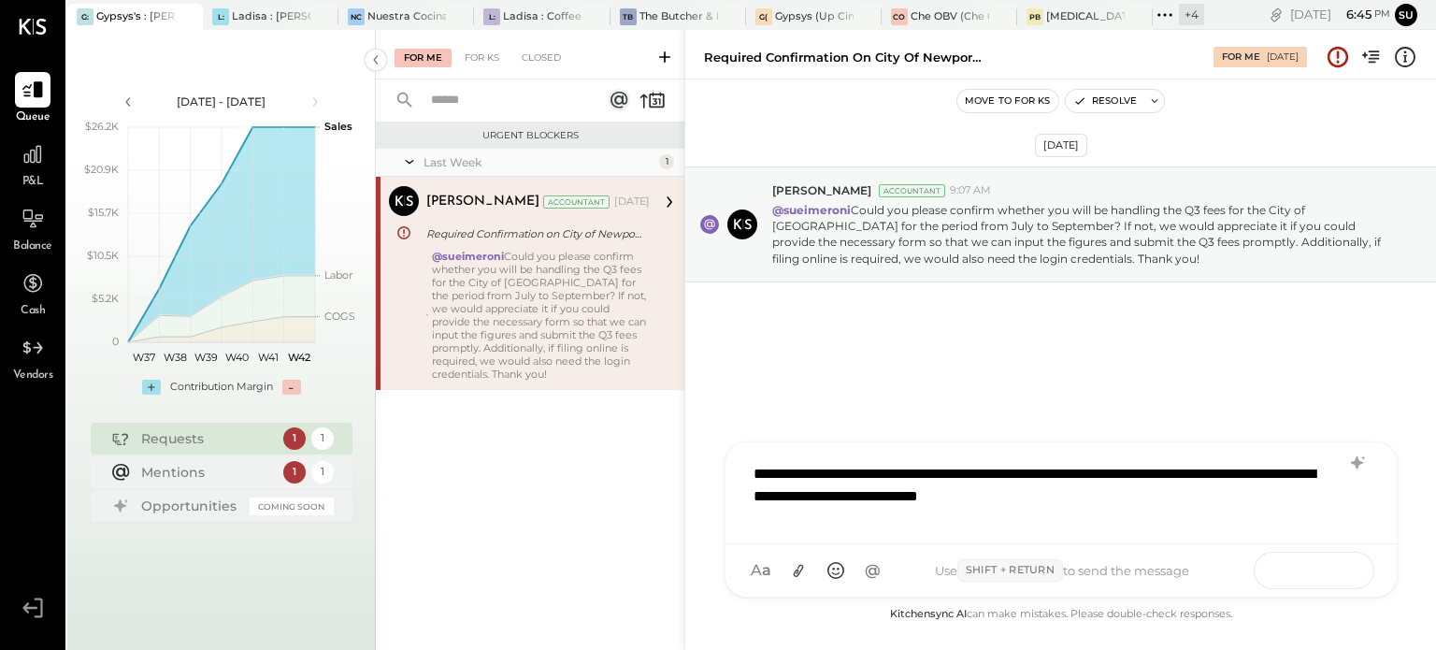
click at [1335, 565] on icon at bounding box center [1333, 569] width 19 height 19
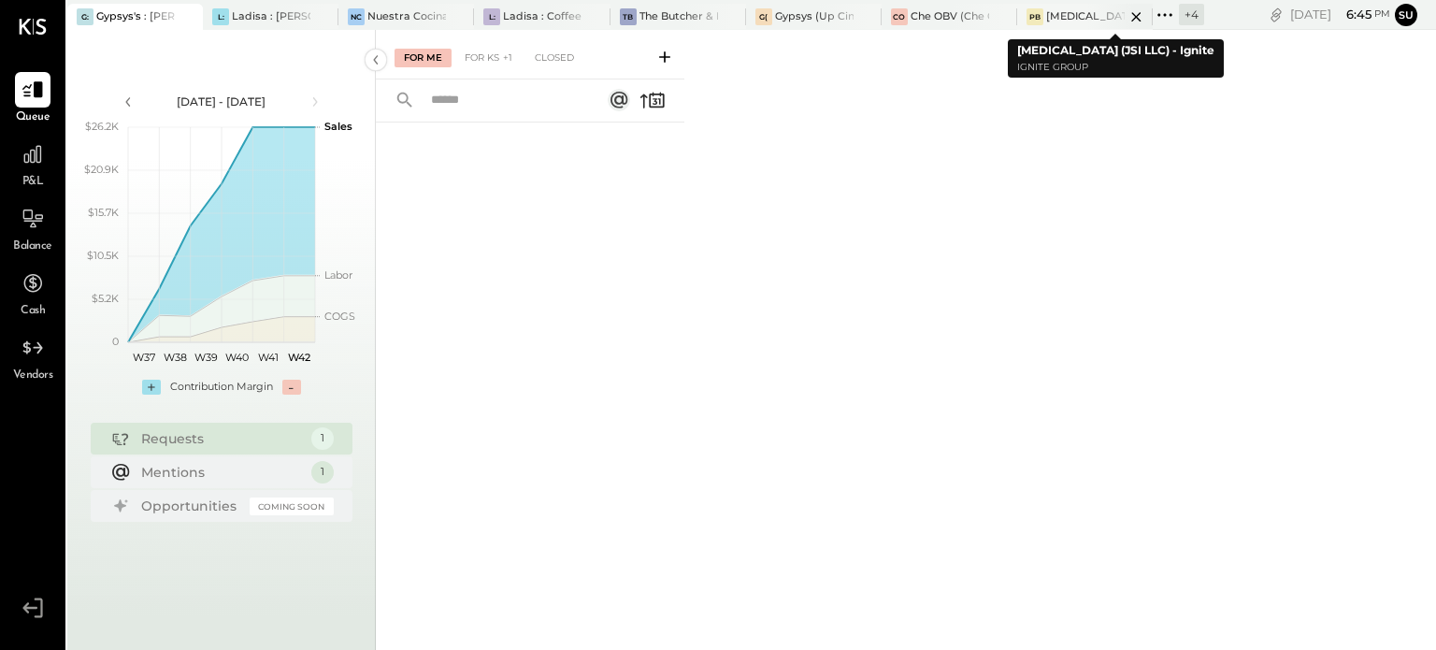
click at [1061, 14] on div "[MEDICAL_DATA] (JSI LLC) - Ignite" at bounding box center [1085, 16] width 79 height 15
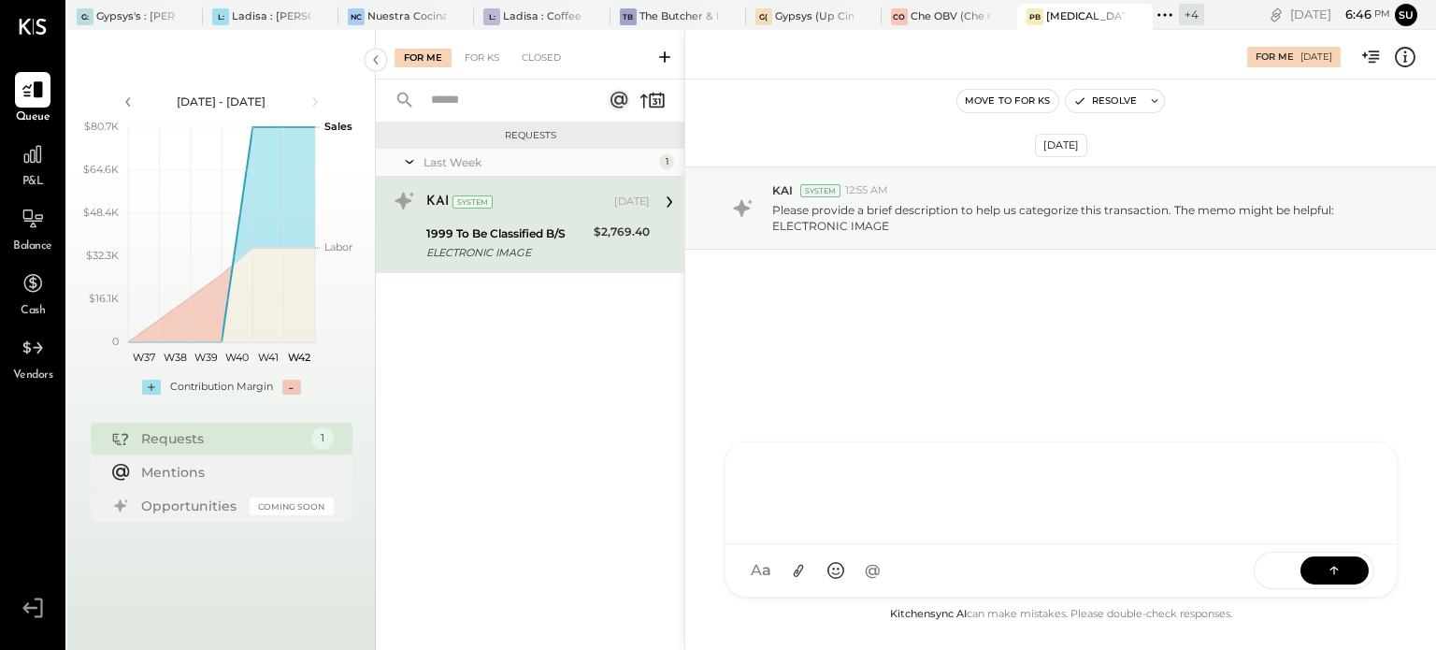
click at [787, 571] on div "AM Ali Mehdi I imeronijuan MA Mohammadsalkin Ansari S sueimeroni MESSAGE SUGGES…" at bounding box center [1060, 519] width 673 height 156
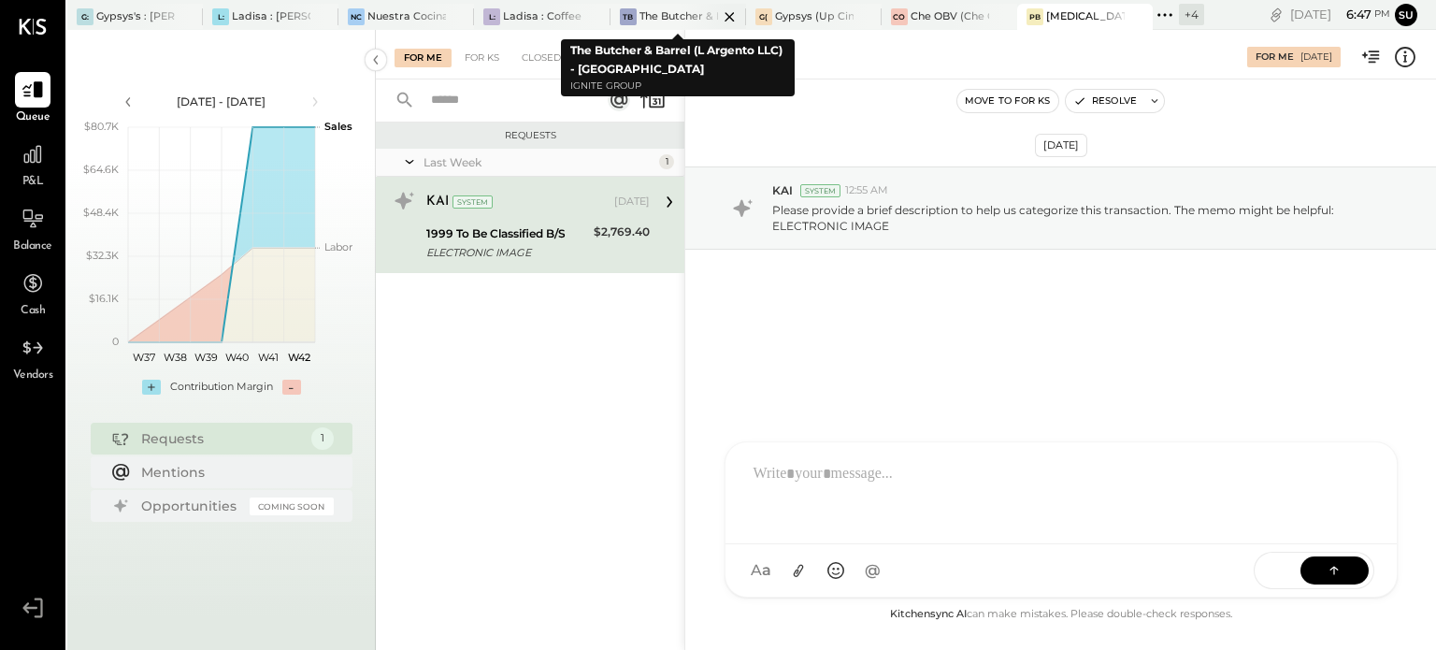
click at [656, 15] on div "The Butcher & Barrel (L Argento LLC) - [GEOGRAPHIC_DATA]" at bounding box center [678, 16] width 79 height 15
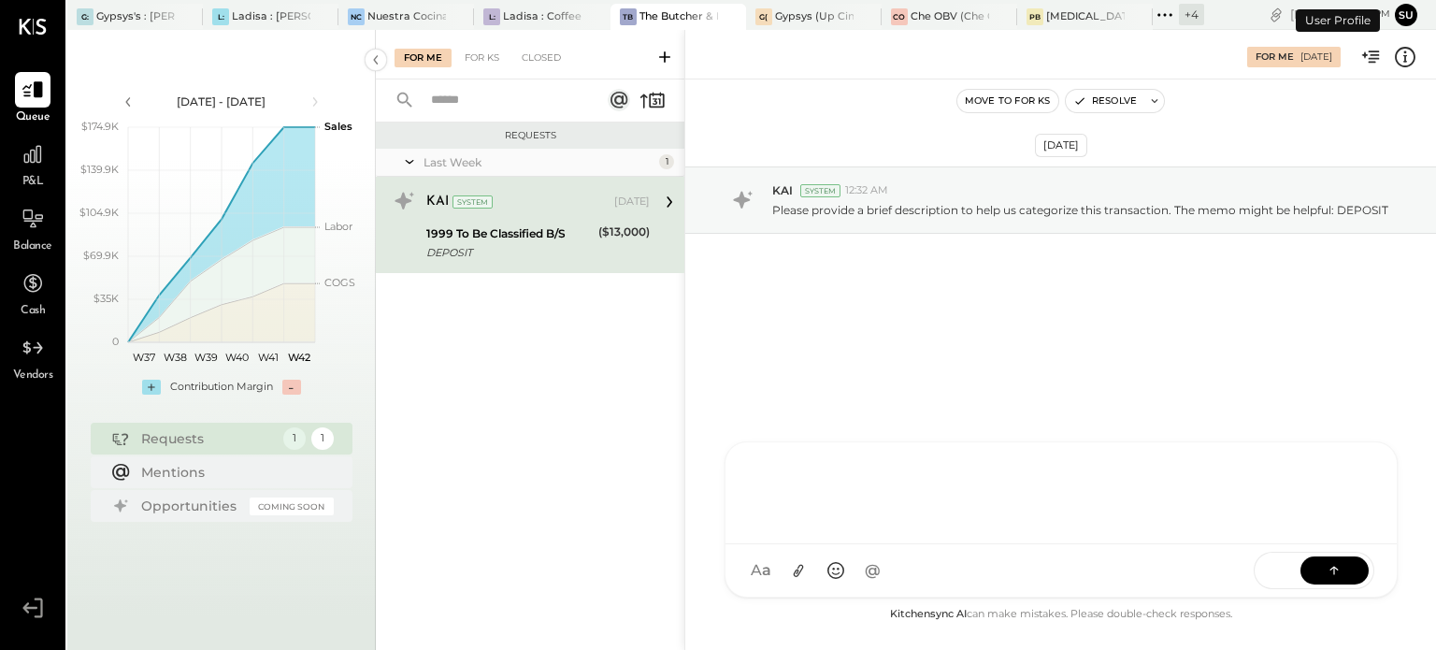
click at [777, 567] on div "AM Ali Mehdi I imeronijuan MA Mohammadsalkin Ansari J jpennells J jpeyton S sue…" at bounding box center [1060, 519] width 673 height 156
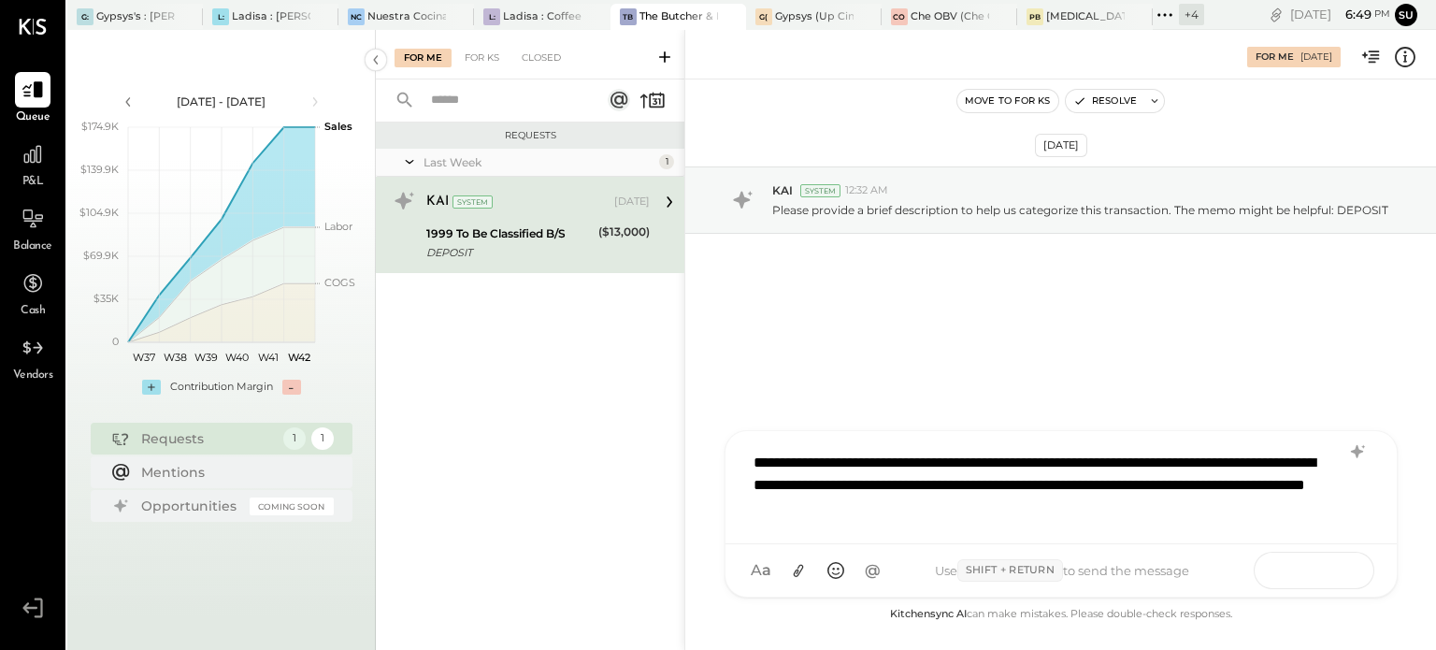
click at [1338, 562] on icon at bounding box center [1333, 569] width 19 height 19
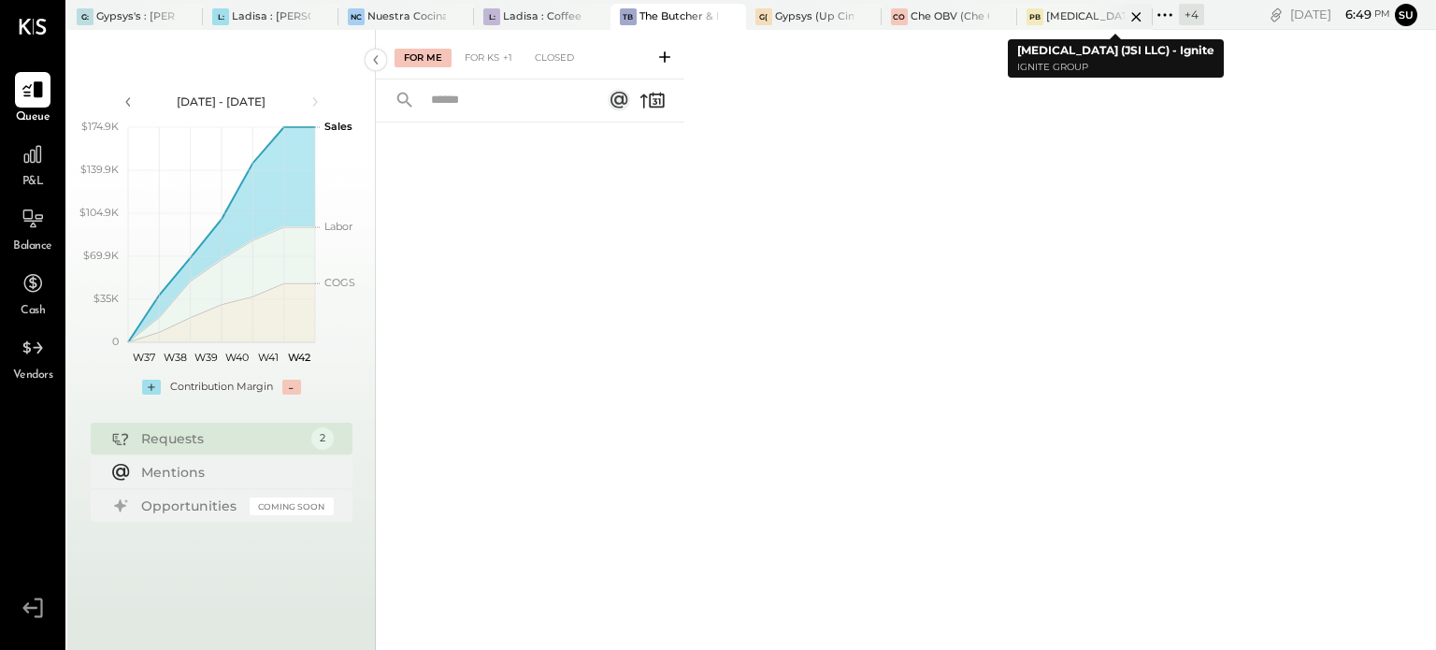
click at [1065, 7] on div "PB Plan B (JSI LLC) - Ignite" at bounding box center [1085, 17] width 136 height 26
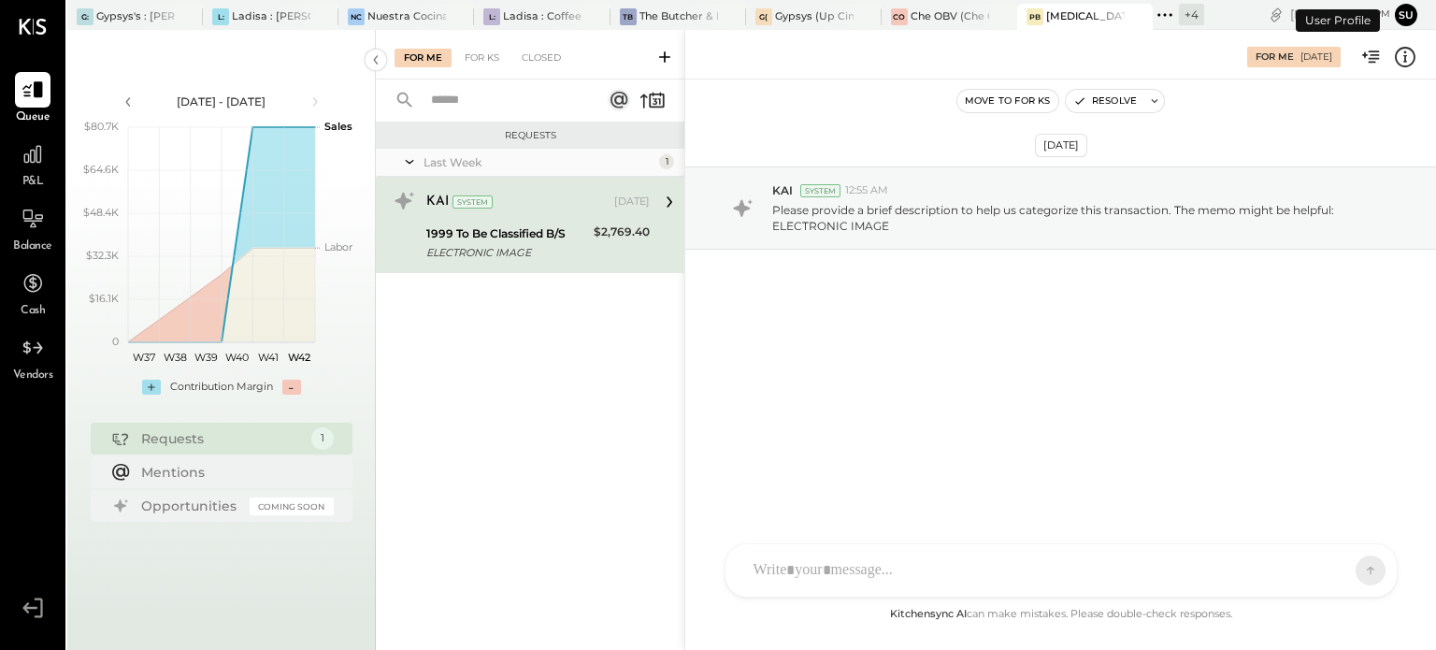
click at [782, 570] on div "AM Ali Mehdi I imeronijuan MA Mohammadsalkin Ansari S sueimeroni Use Shift + Re…" at bounding box center [1060, 570] width 673 height 54
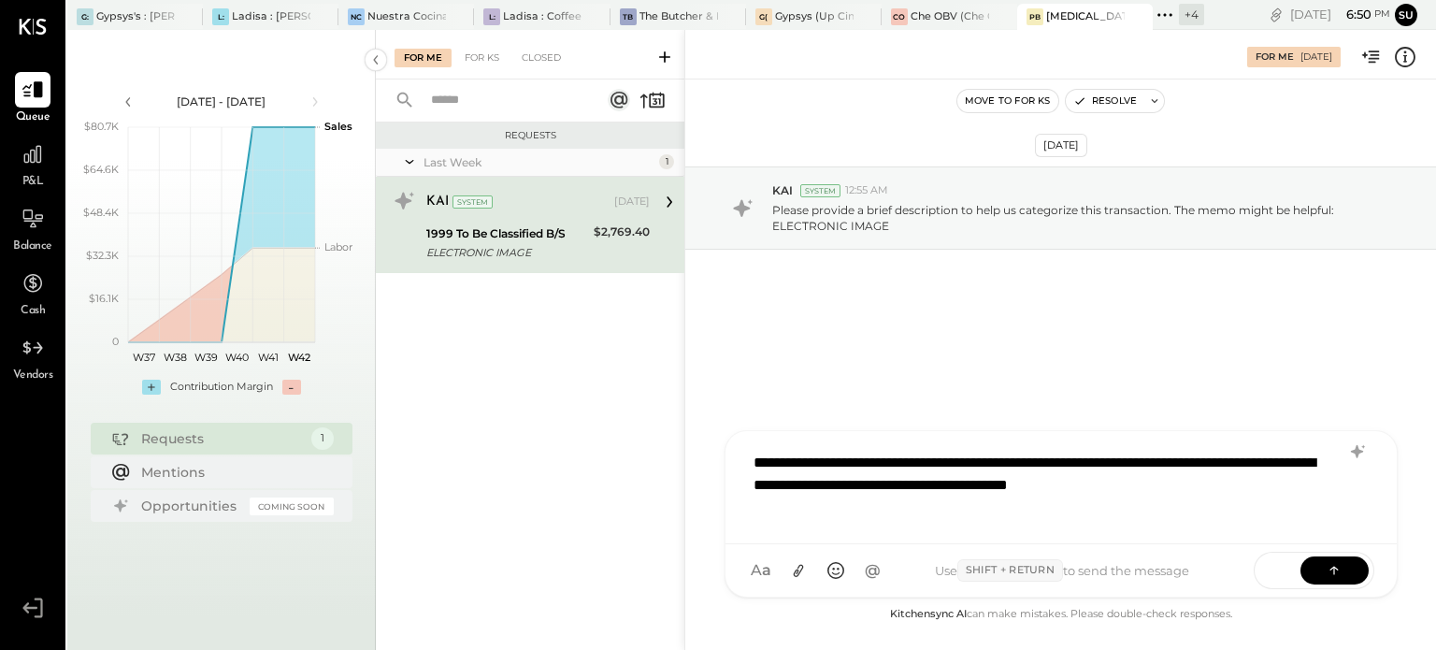
click at [1233, 467] on div "**********" at bounding box center [1061, 485] width 634 height 86
click at [1174, 508] on div "**********" at bounding box center [1061, 485] width 634 height 86
click at [1327, 567] on icon at bounding box center [1333, 569] width 19 height 19
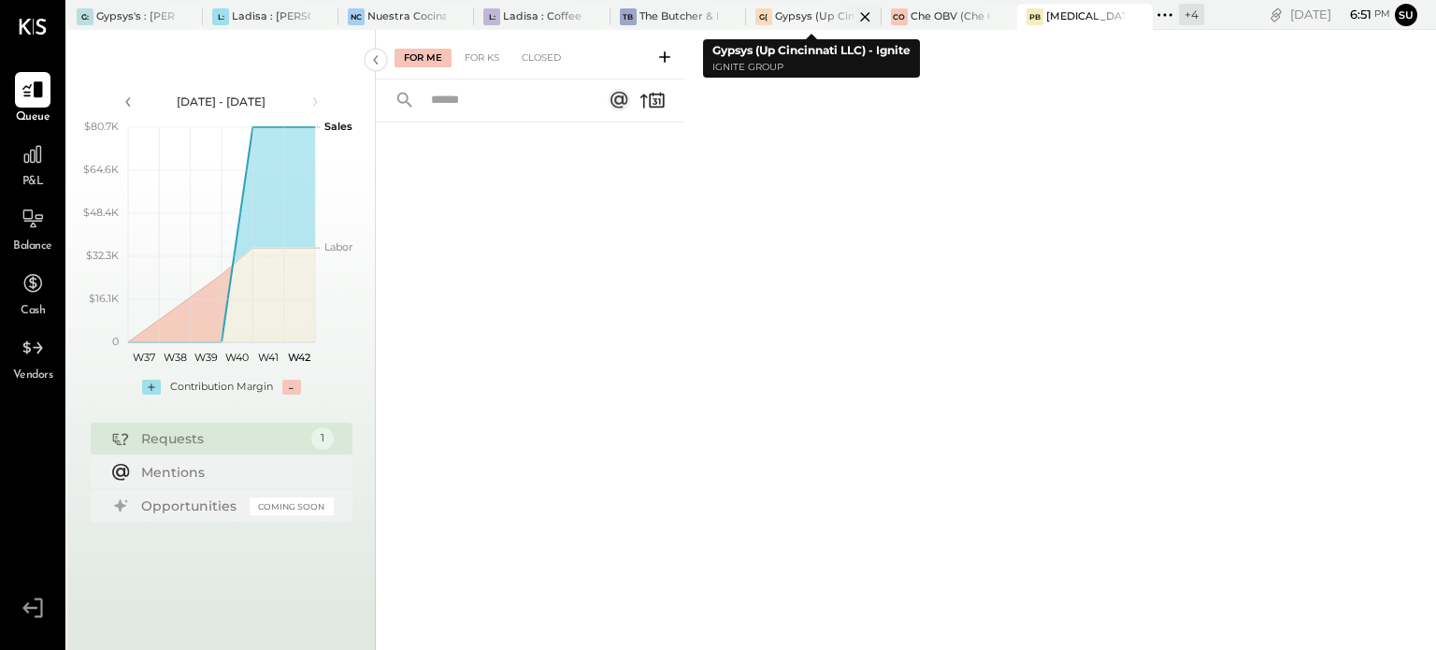
click at [801, 21] on div "Gypsys (Up Cincinnati LLC) - Ignite" at bounding box center [814, 16] width 79 height 15
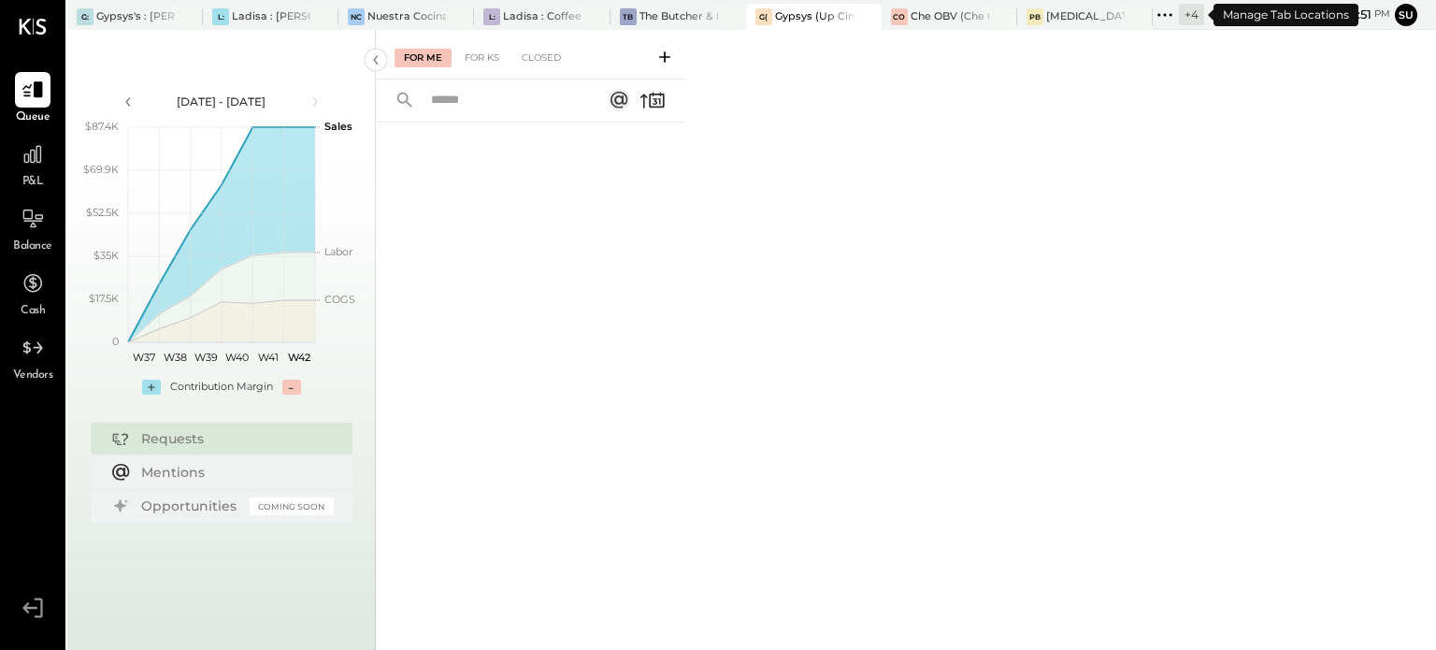
click at [1163, 12] on icon at bounding box center [1164, 15] width 24 height 24
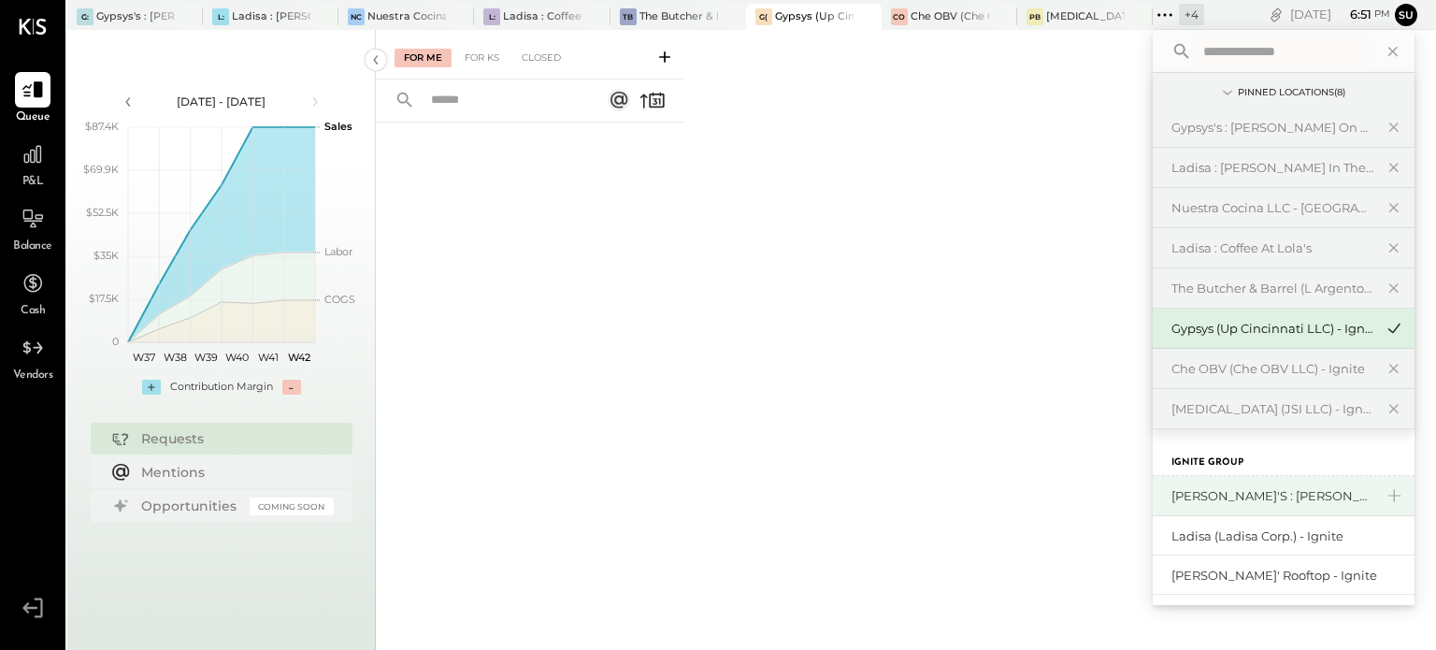
click at [1241, 503] on div "[PERSON_NAME]'s : [PERSON_NAME]'s" at bounding box center [1283, 496] width 262 height 40
click at [1237, 489] on div "[PERSON_NAME]'s : [PERSON_NAME]'s" at bounding box center [1272, 496] width 202 height 18
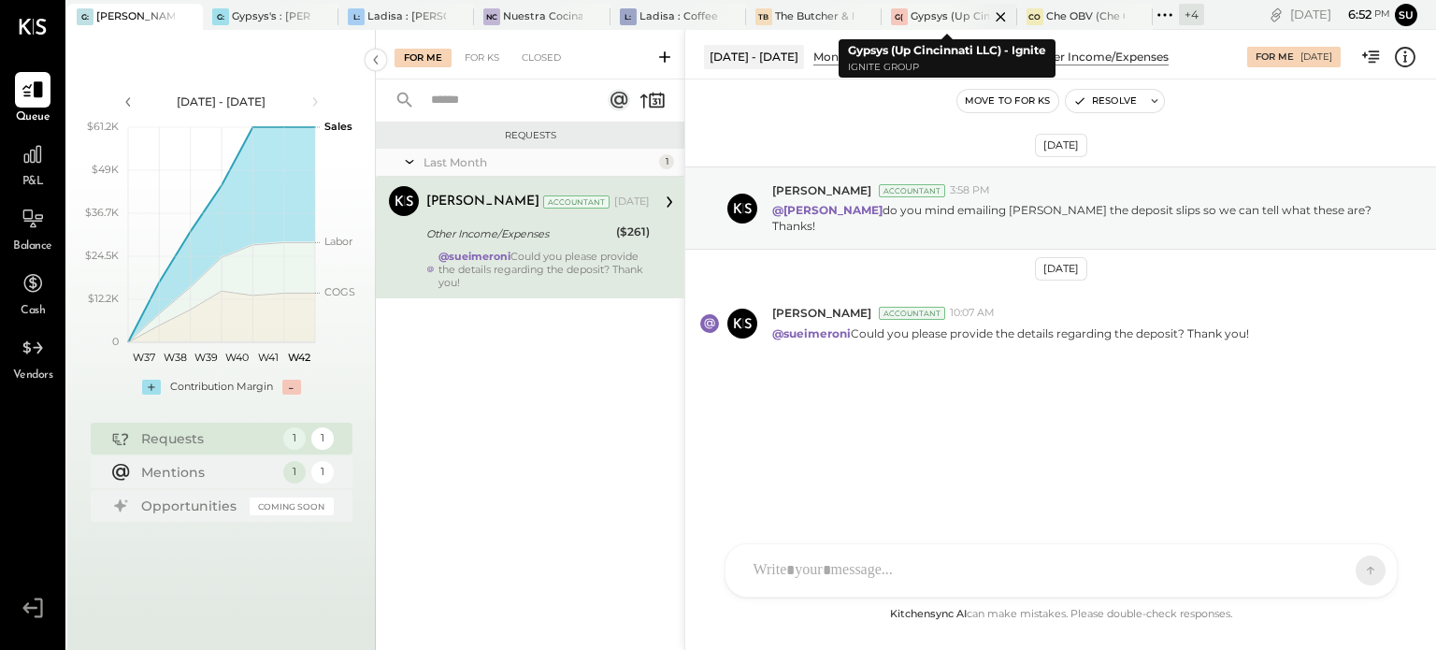
click at [946, 14] on div "Gypsys (Up Cincinnati LLC) - Ignite" at bounding box center [949, 16] width 79 height 15
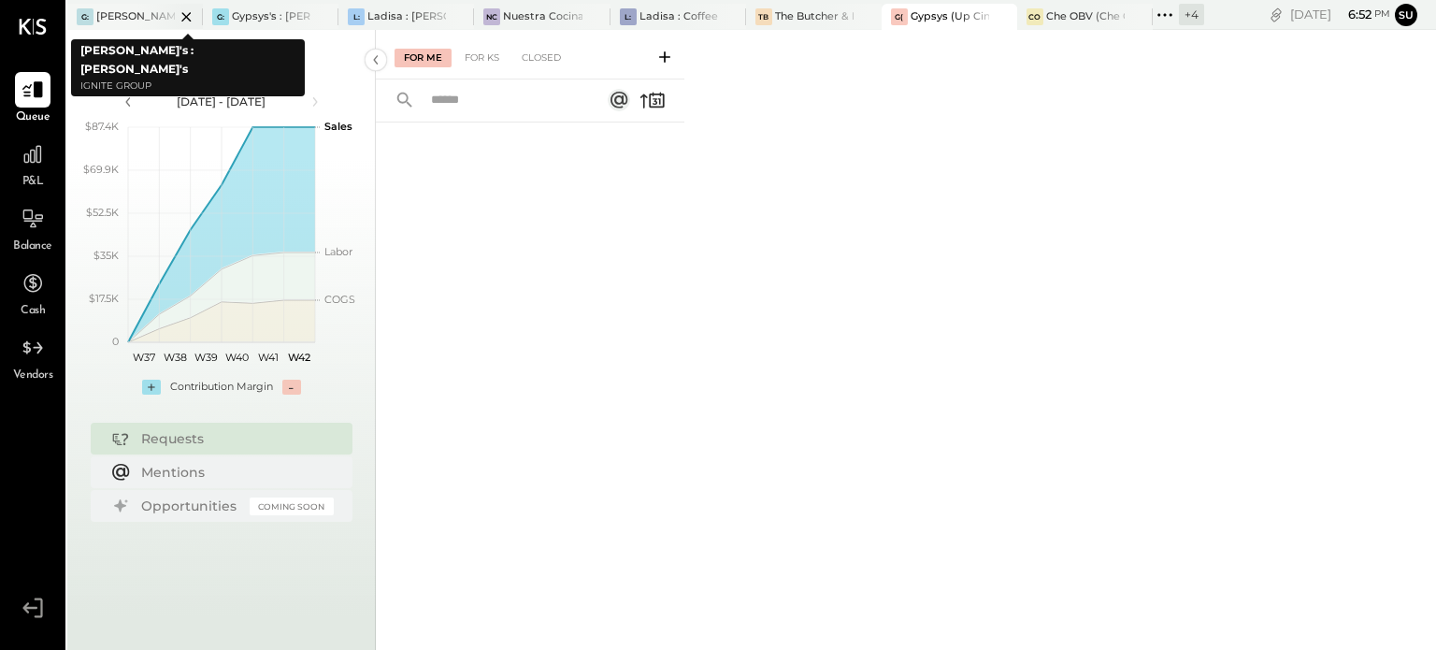
click at [136, 17] on div "[PERSON_NAME]'s : [PERSON_NAME]'s" at bounding box center [135, 16] width 79 height 15
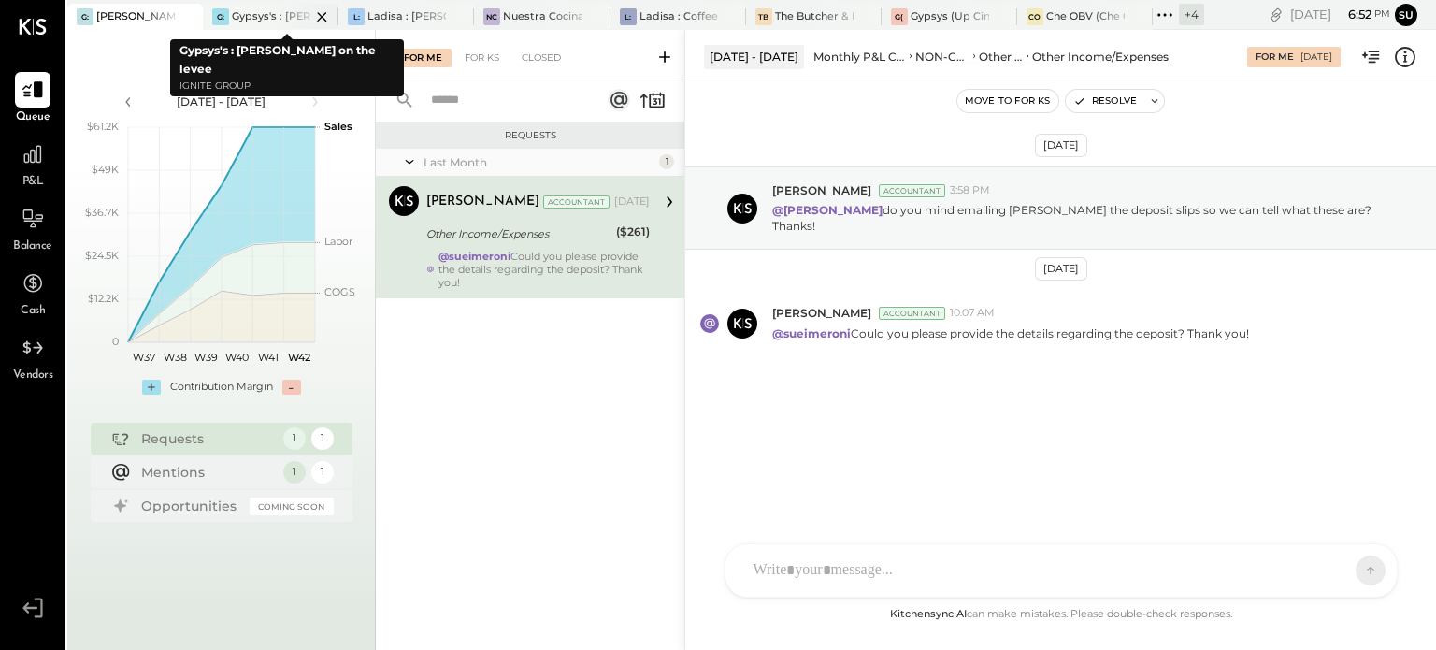
click at [250, 10] on div "Gypsys's : [PERSON_NAME] on the levee" at bounding box center [271, 16] width 79 height 15
